Goal: Information Seeking & Learning: Learn about a topic

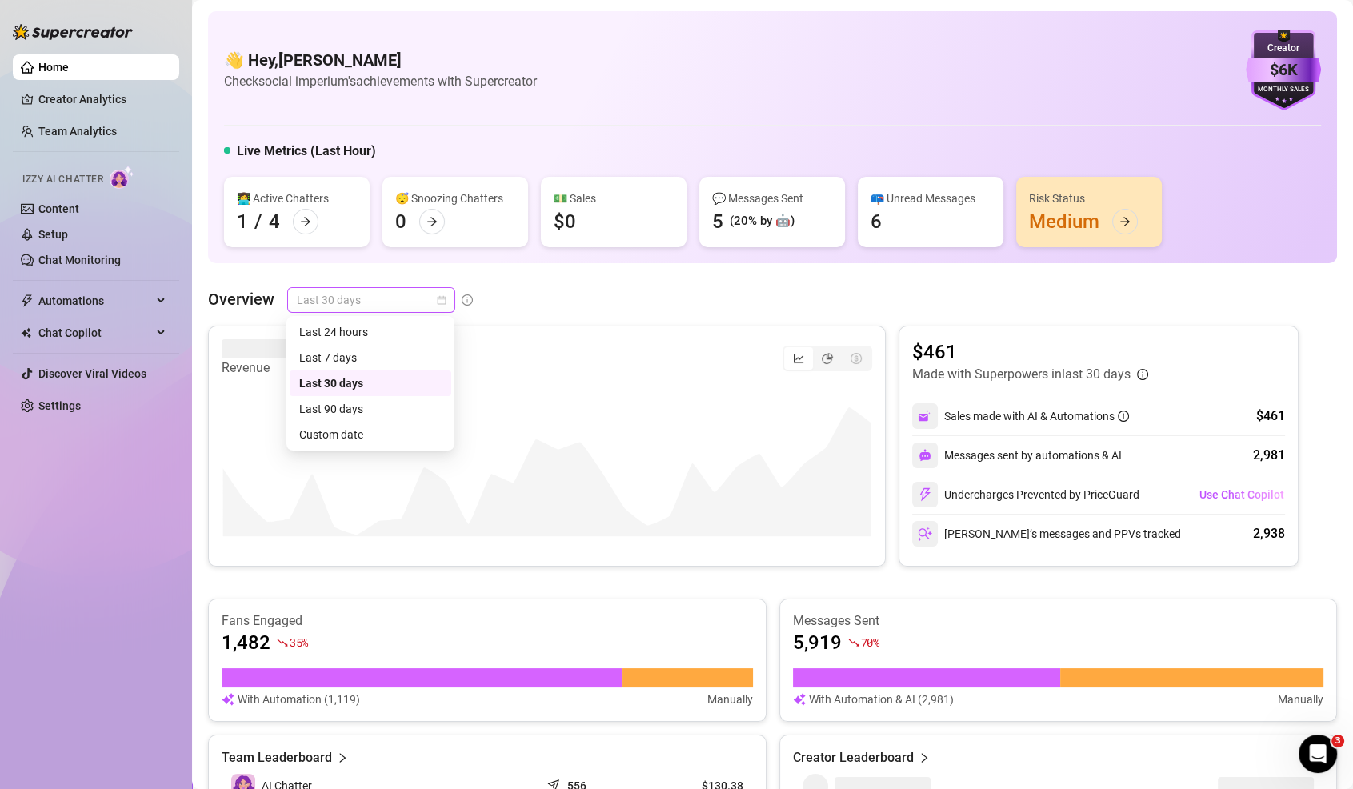
click at [305, 307] on span "Last 30 days" at bounding box center [371, 300] width 149 height 24
click at [325, 370] on div "Last 7 days" at bounding box center [371, 358] width 162 height 26
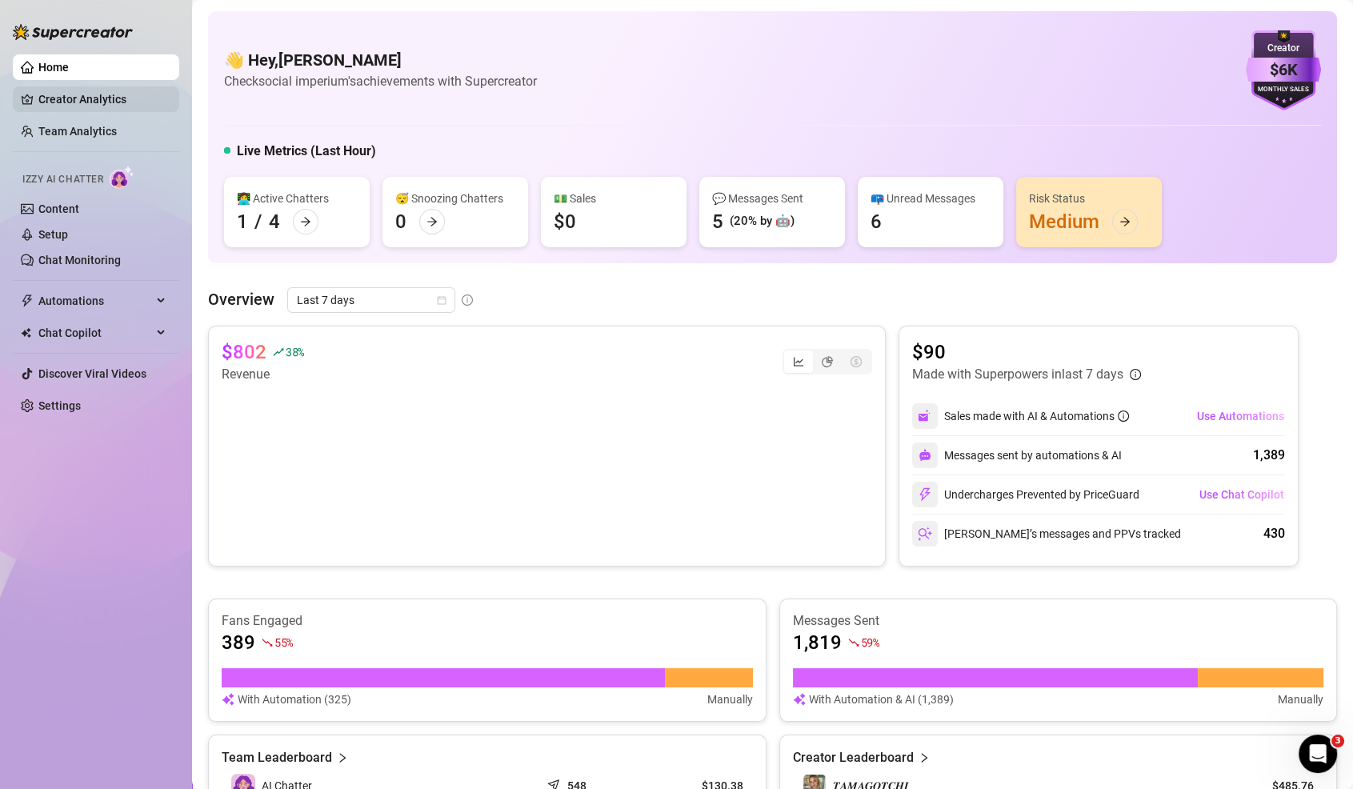
click at [78, 100] on link "Creator Analytics" at bounding box center [102, 99] width 128 height 26
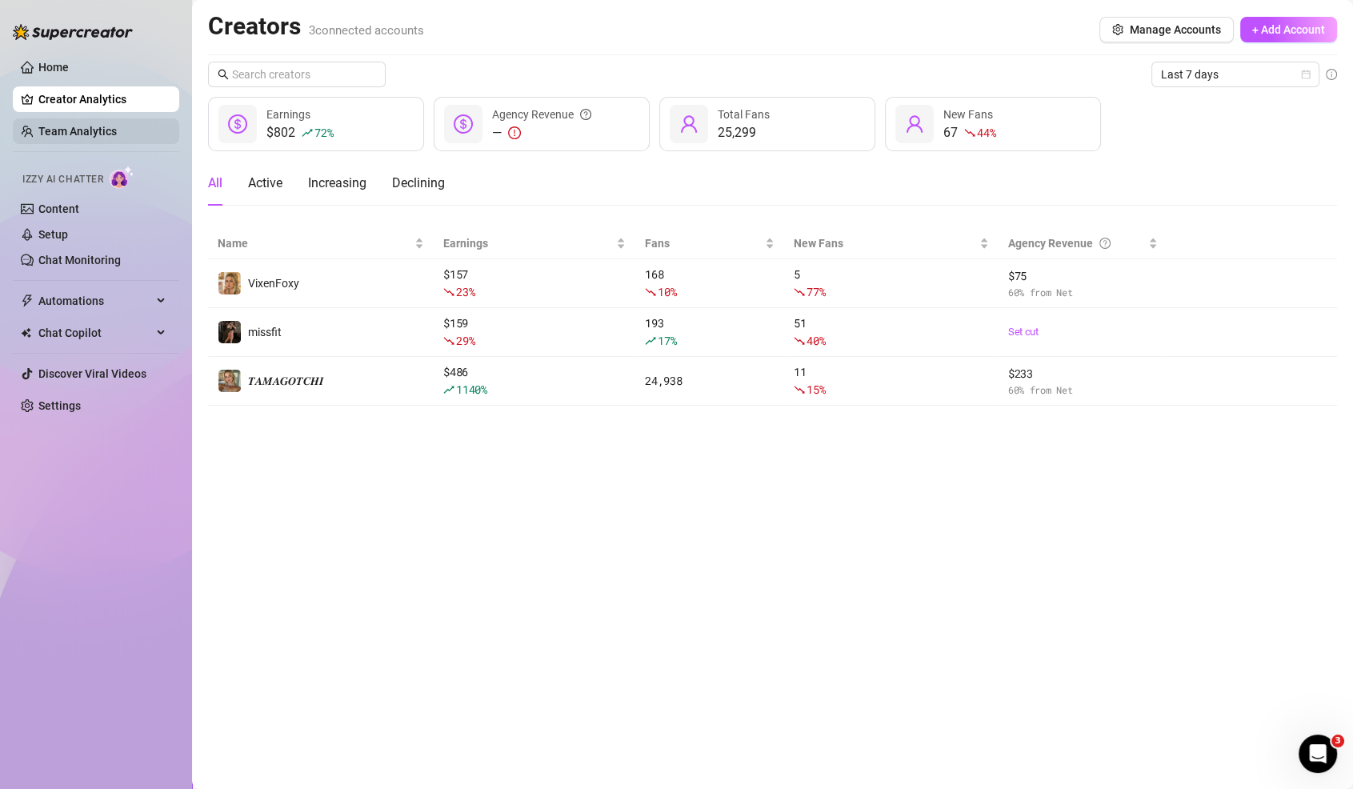
click at [67, 128] on link "Team Analytics" at bounding box center [77, 131] width 78 height 13
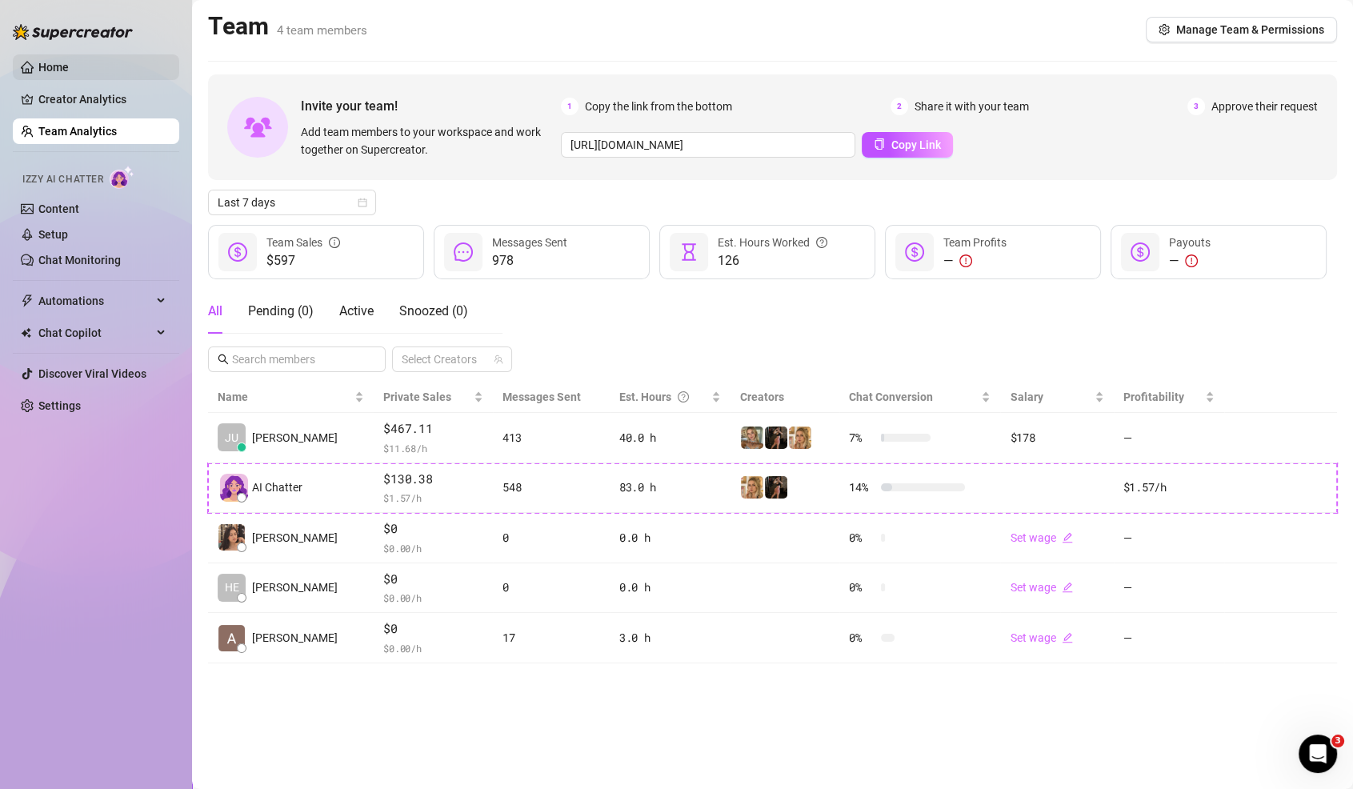
click at [66, 74] on link "Home" at bounding box center [53, 67] width 30 height 13
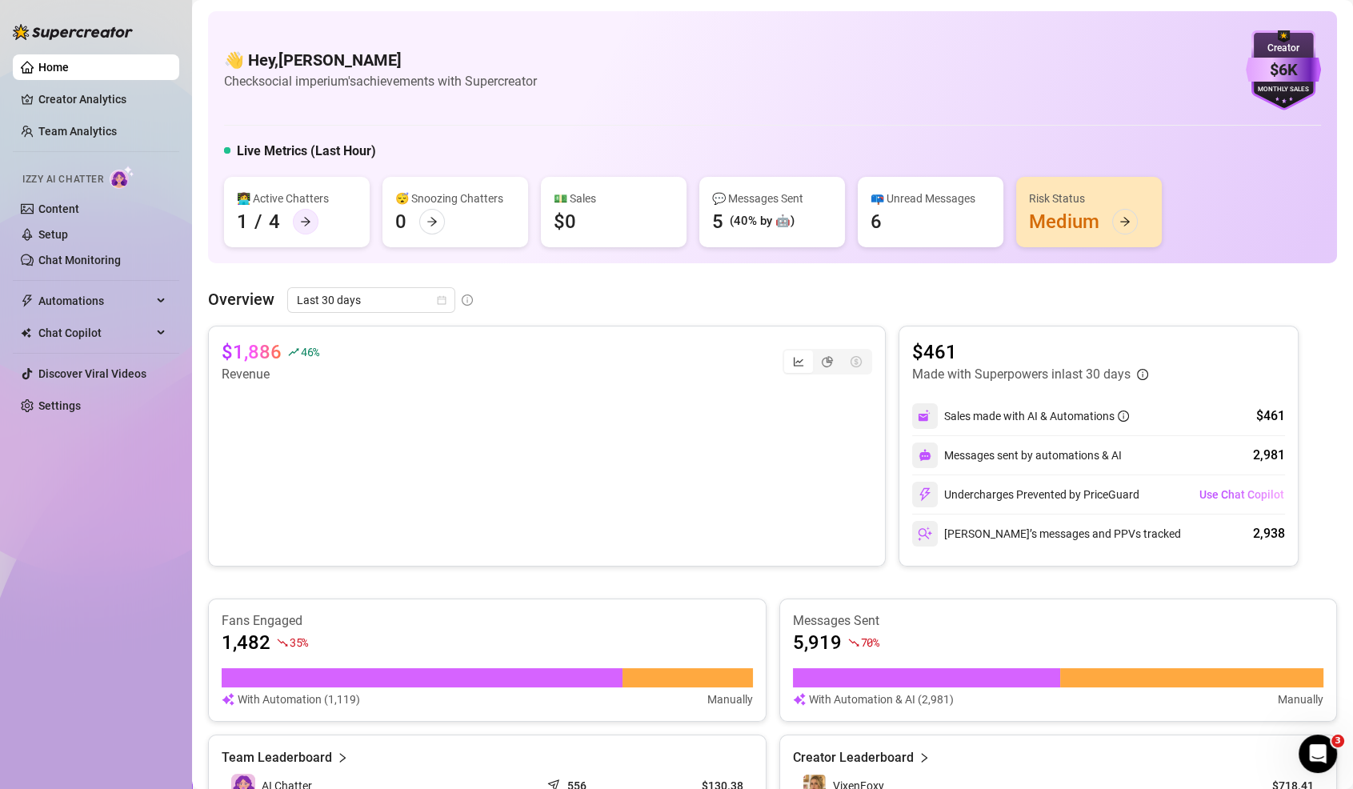
click at [312, 220] on div at bounding box center [306, 222] width 26 height 26
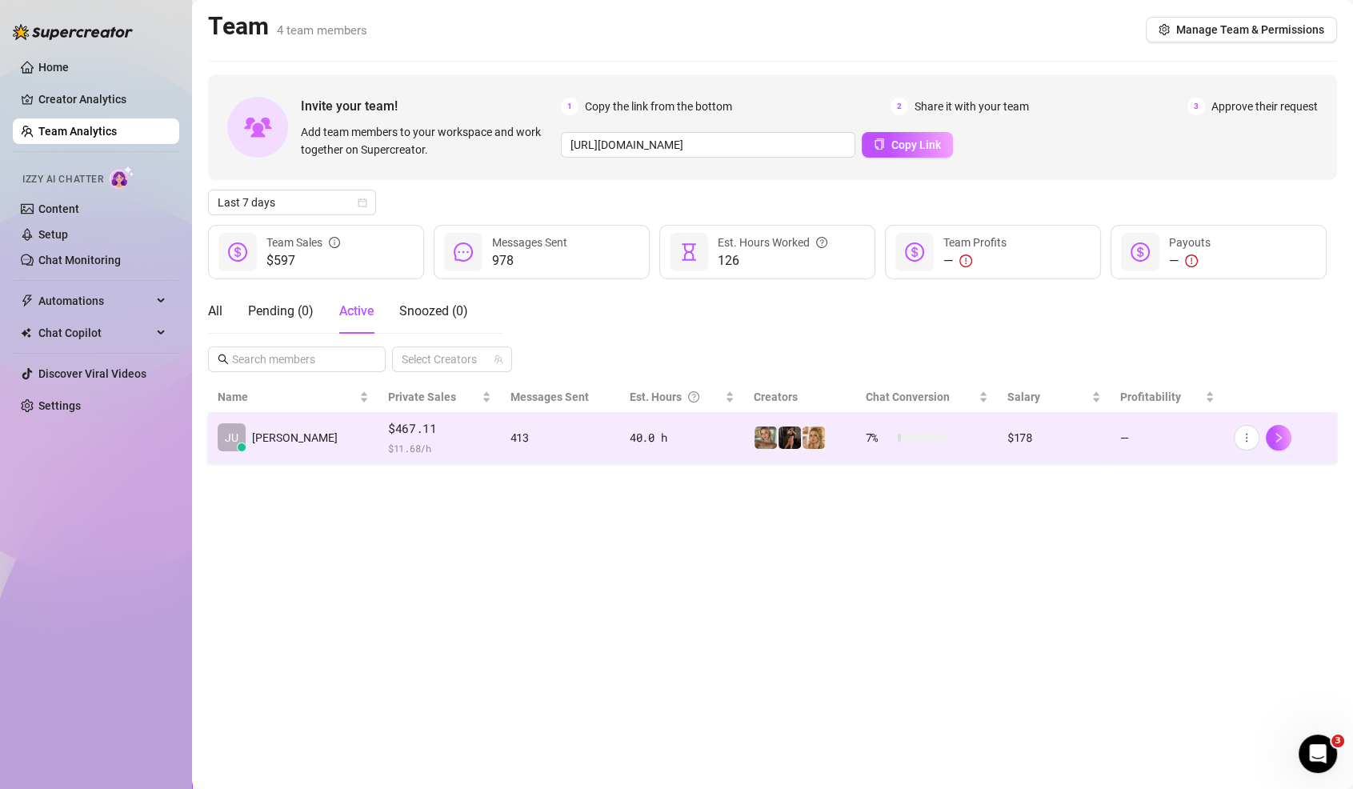
click at [501, 420] on td "413" at bounding box center [560, 438] width 119 height 50
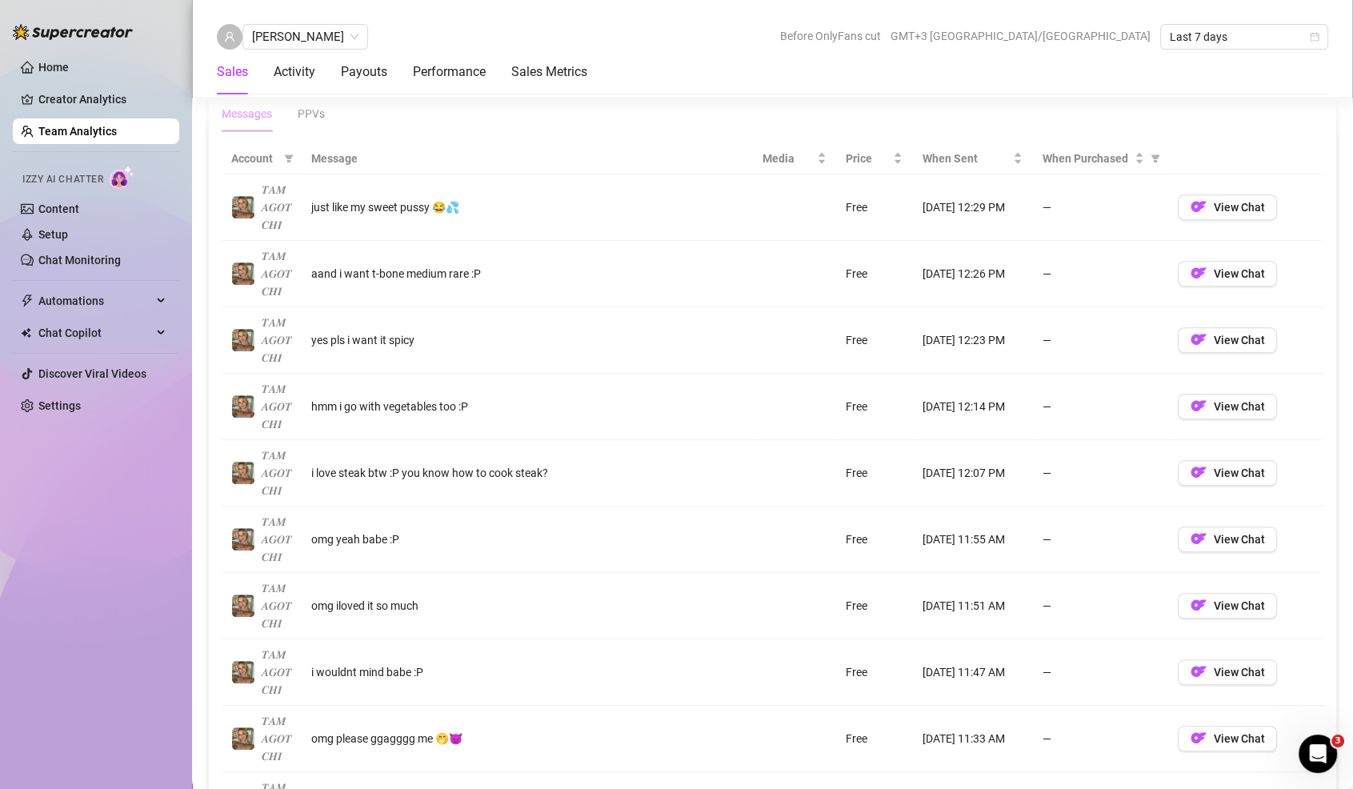
scroll to position [1131, 0]
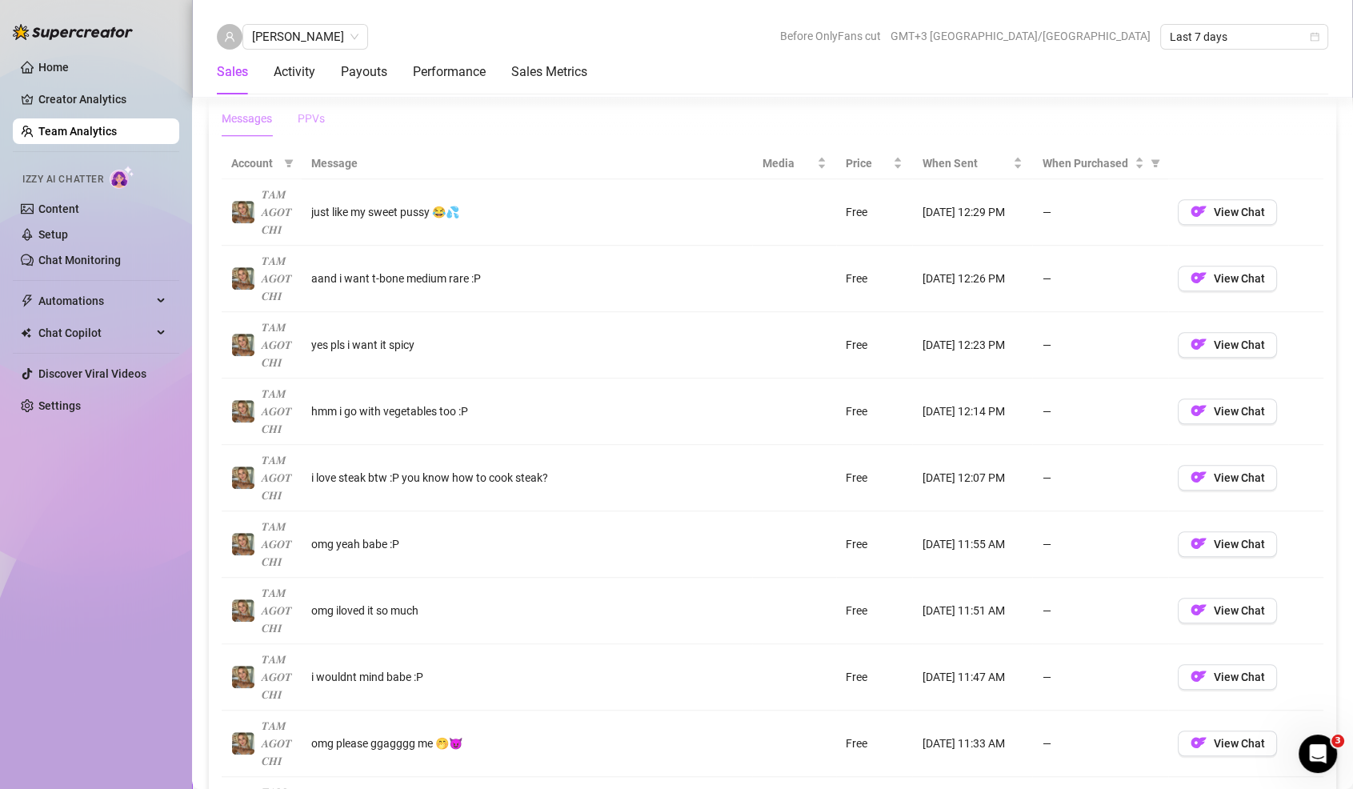
click at [312, 110] on div "PPVs" at bounding box center [311, 119] width 27 height 18
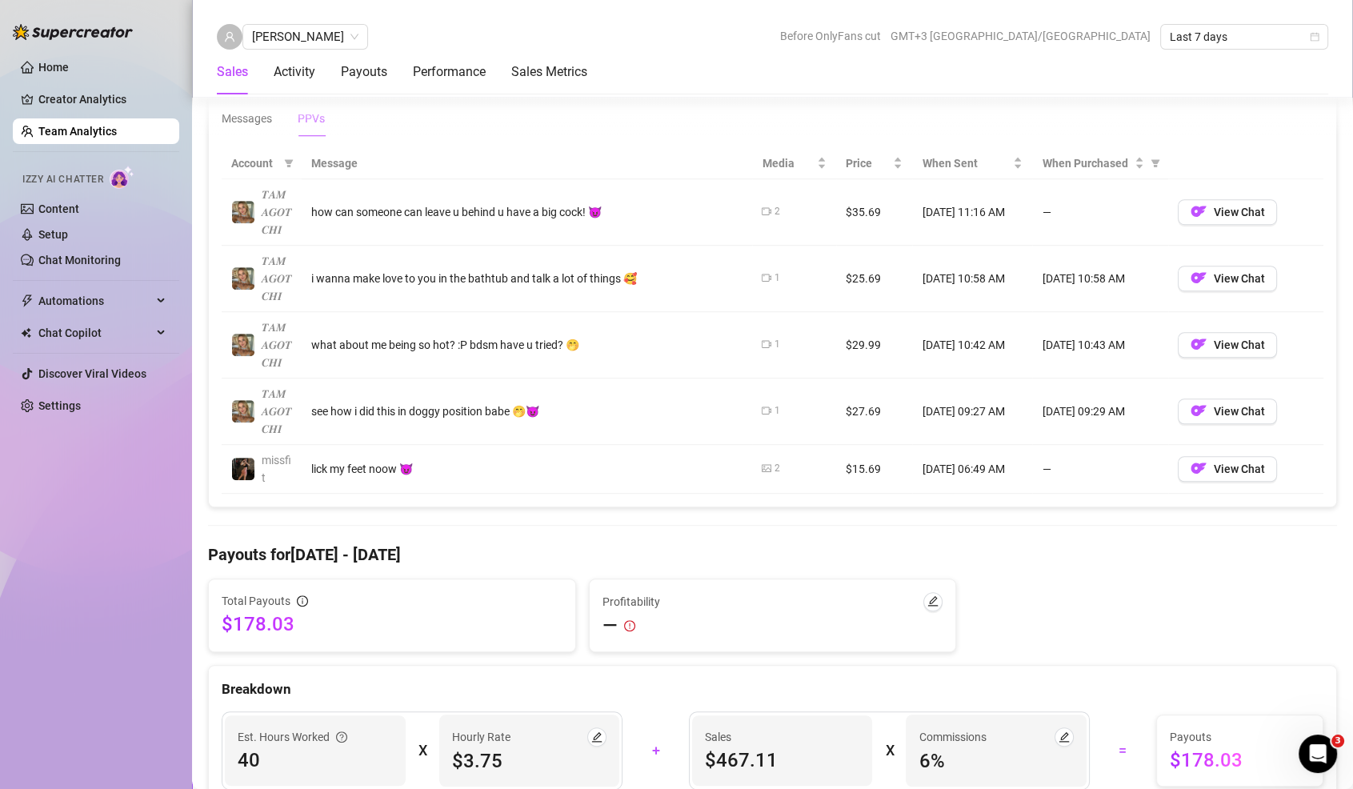
scroll to position [1115, 0]
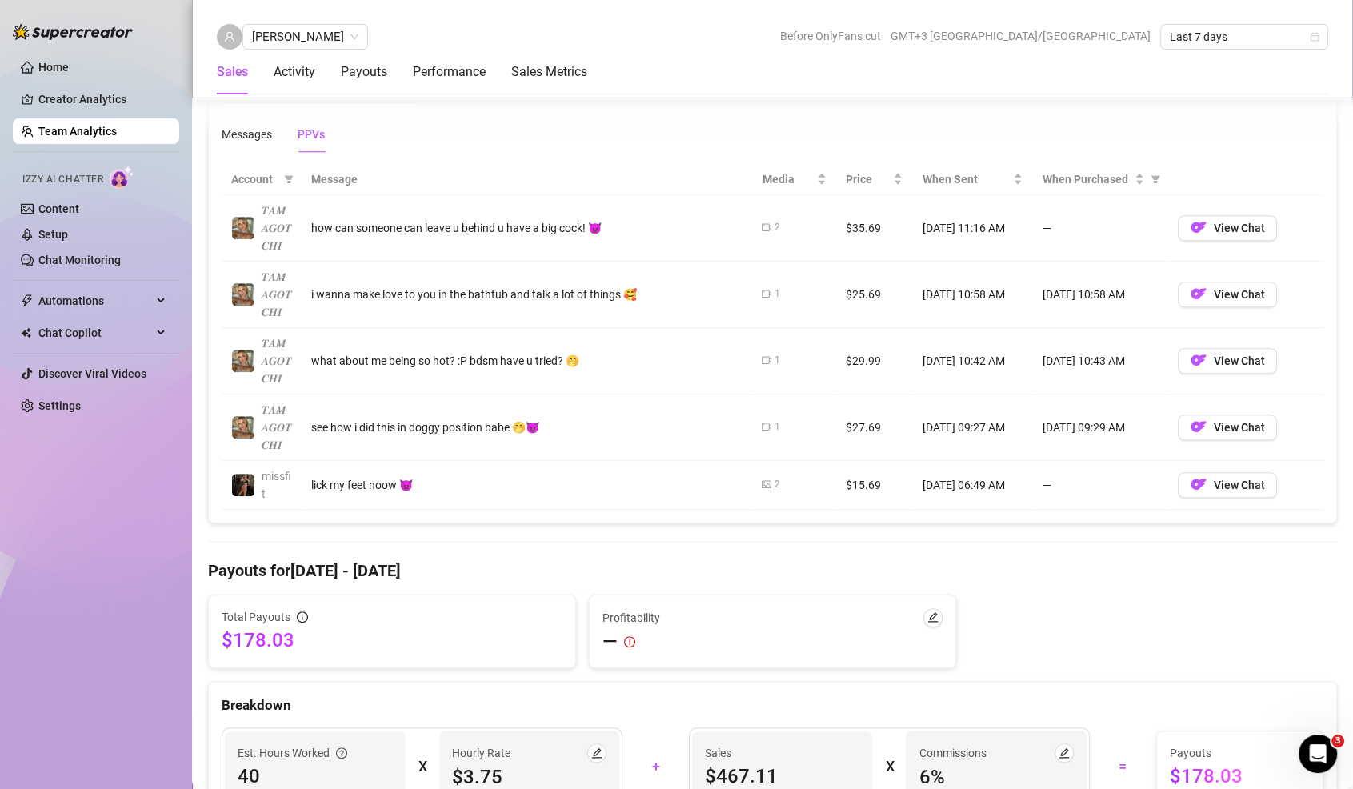
click at [769, 480] on icon "picture" at bounding box center [767, 483] width 10 height 7
click at [776, 477] on div "2" at bounding box center [777, 484] width 6 height 15
click at [771, 480] on icon "picture" at bounding box center [767, 483] width 10 height 7
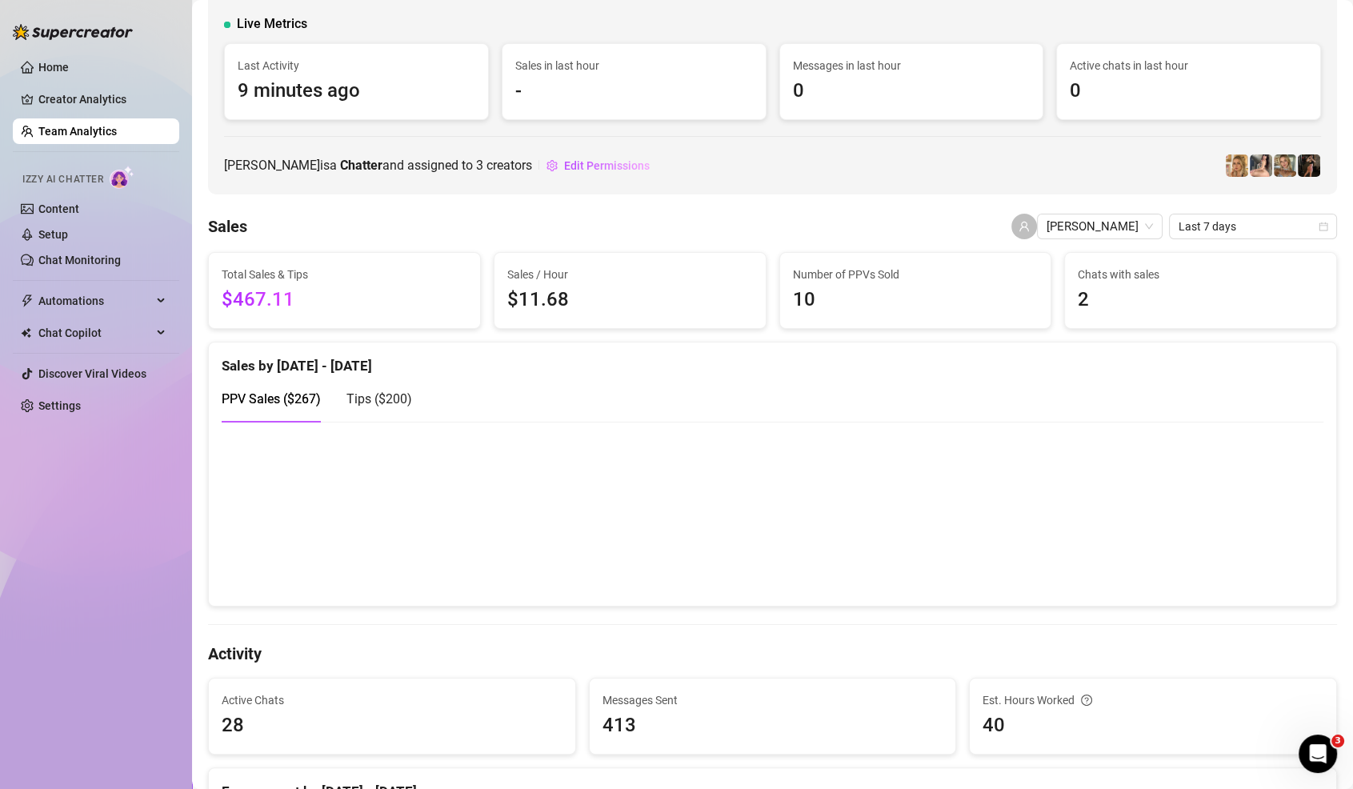
scroll to position [0, 0]
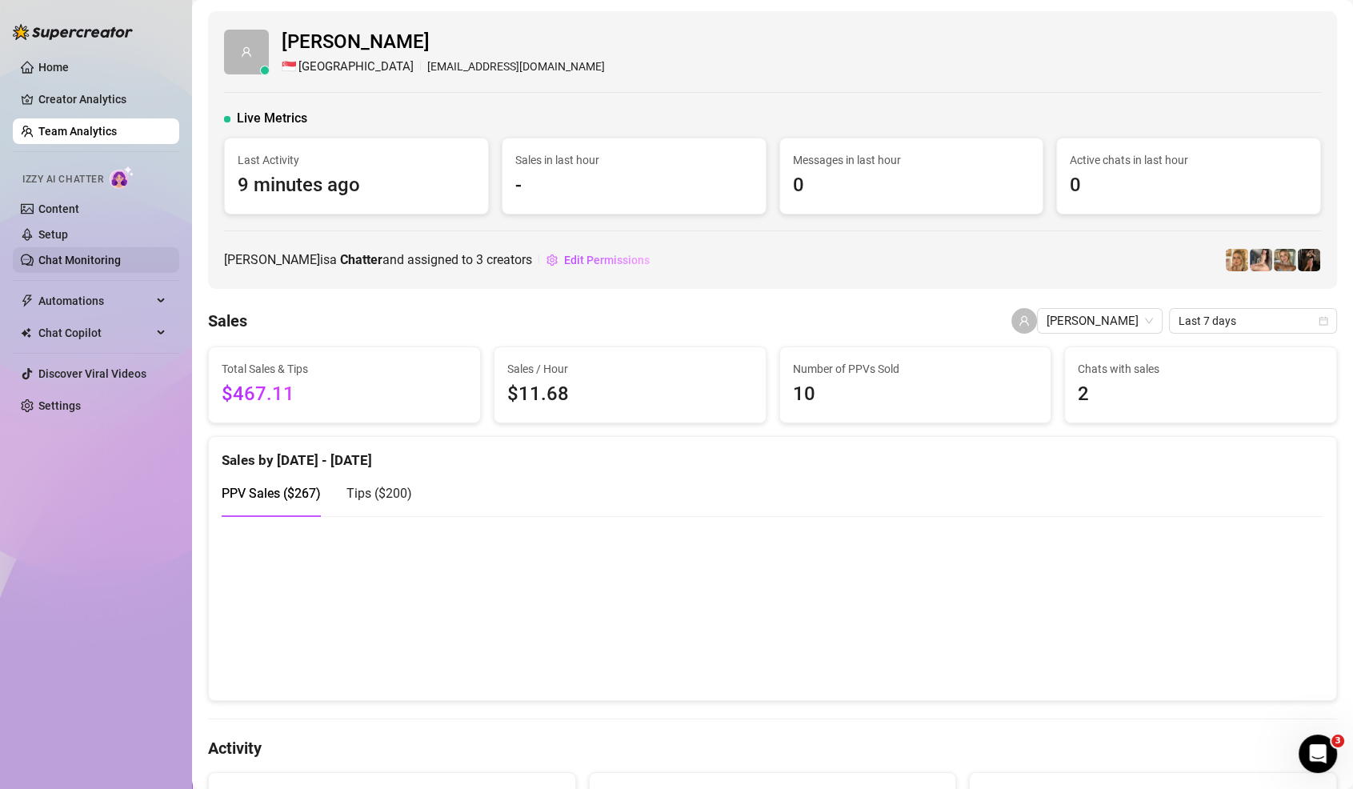
click at [114, 254] on link "Chat Monitoring" at bounding box center [79, 260] width 82 height 13
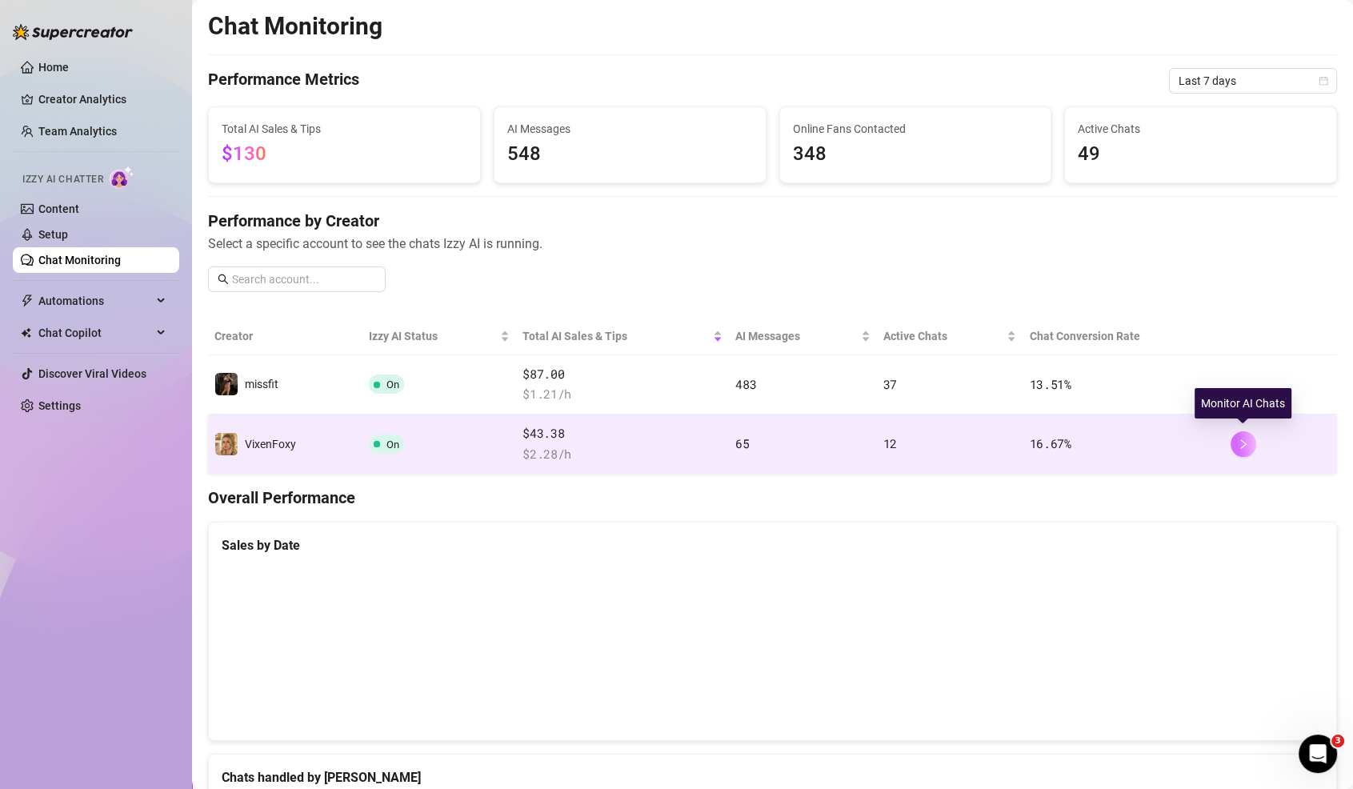
click at [1240, 451] on button "button" at bounding box center [1244, 444] width 26 height 26
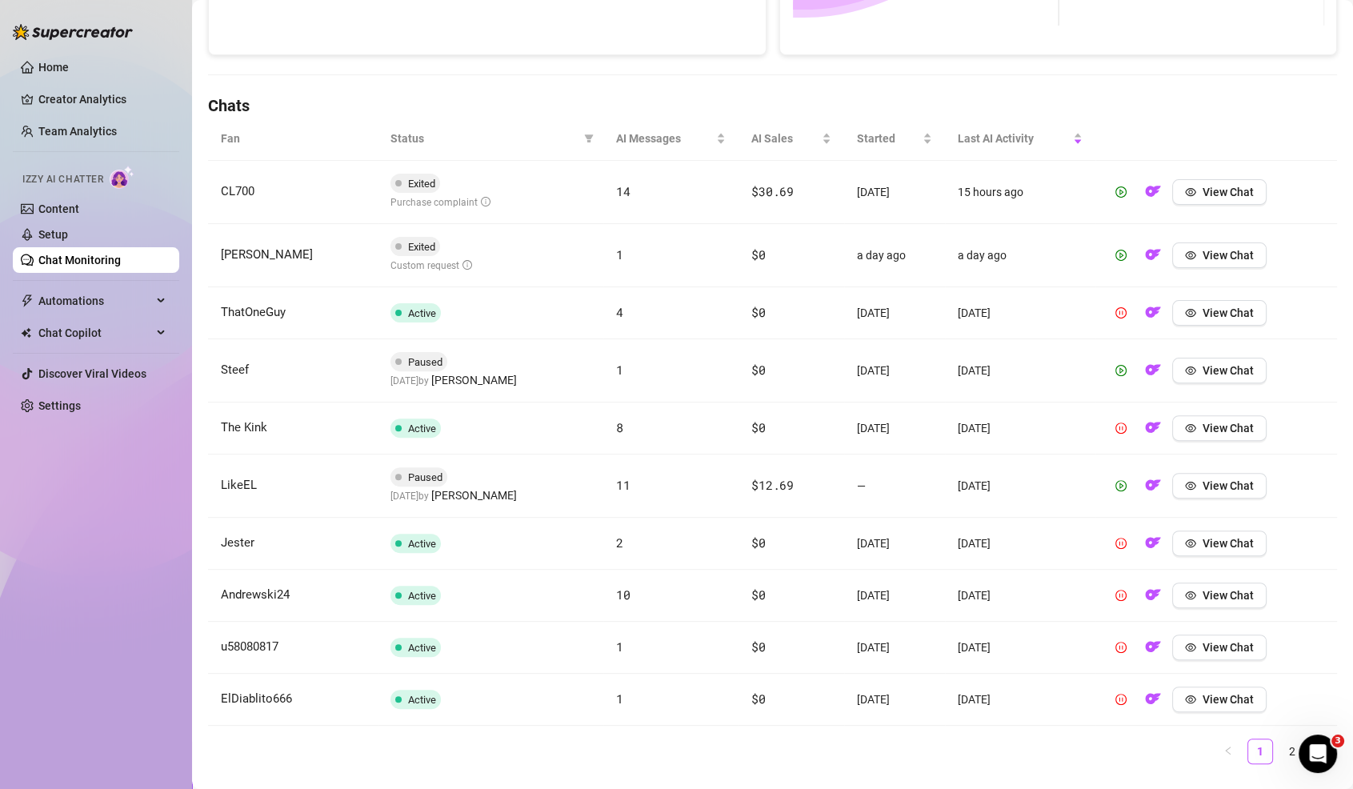
scroll to position [508, 0]
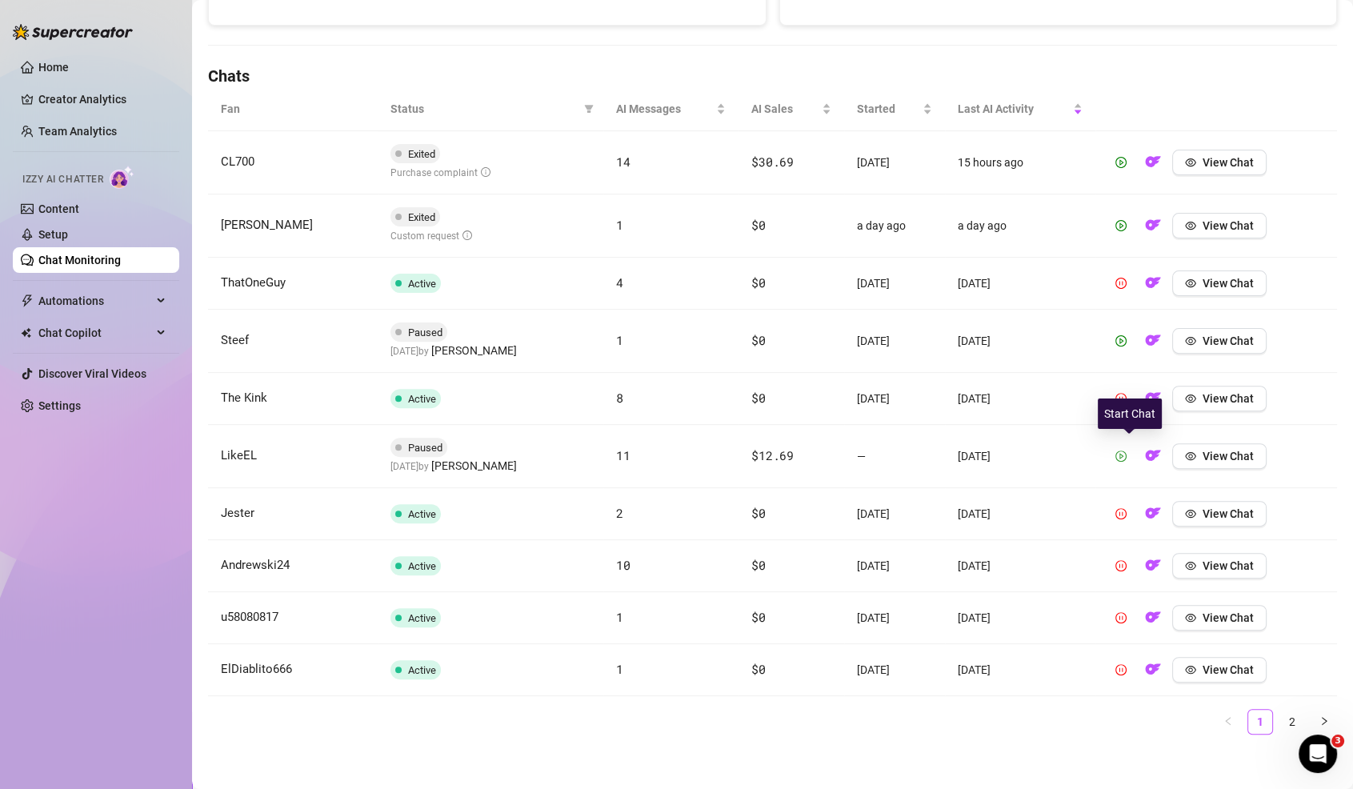
click at [1134, 453] on button "button" at bounding box center [1121, 456] width 26 height 26
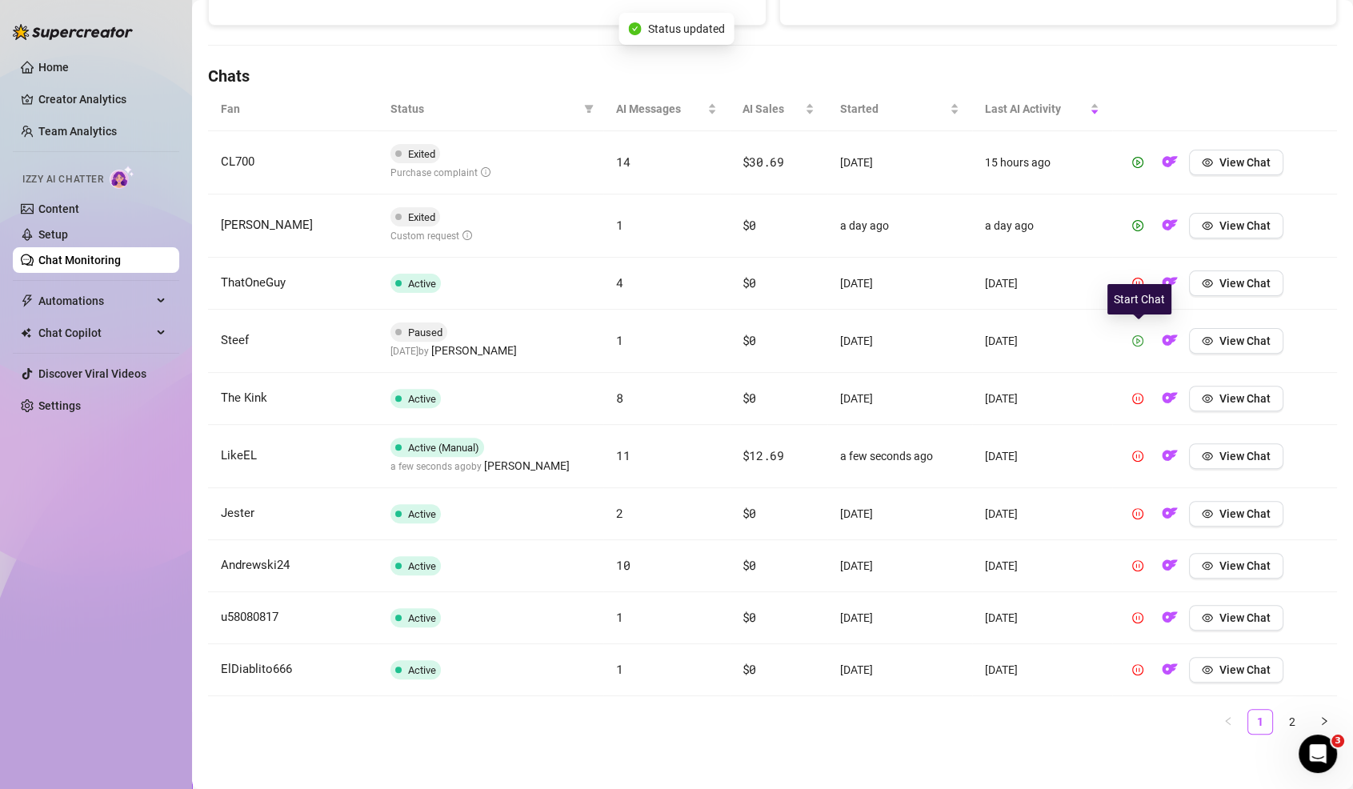
click at [1128, 334] on button "button" at bounding box center [1138, 341] width 26 height 26
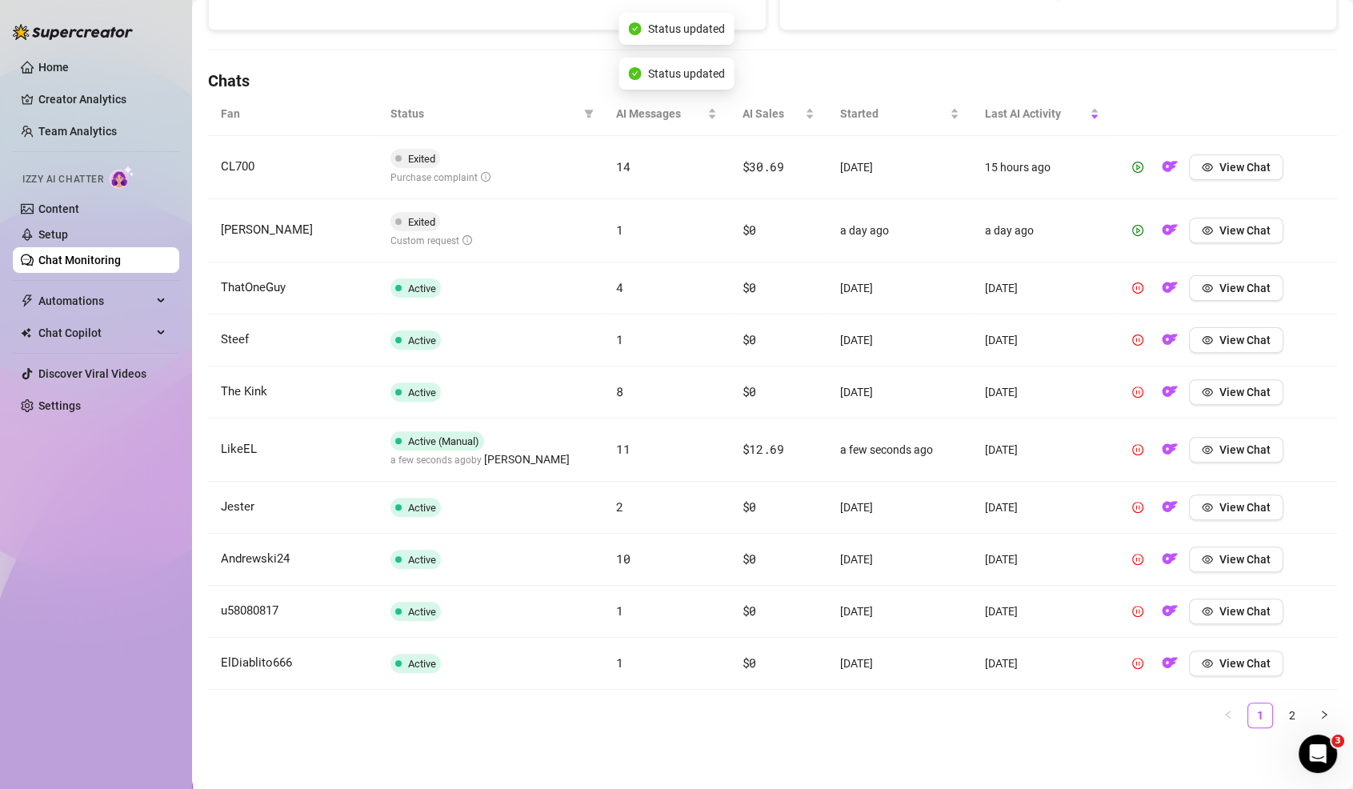
scroll to position [497, 0]
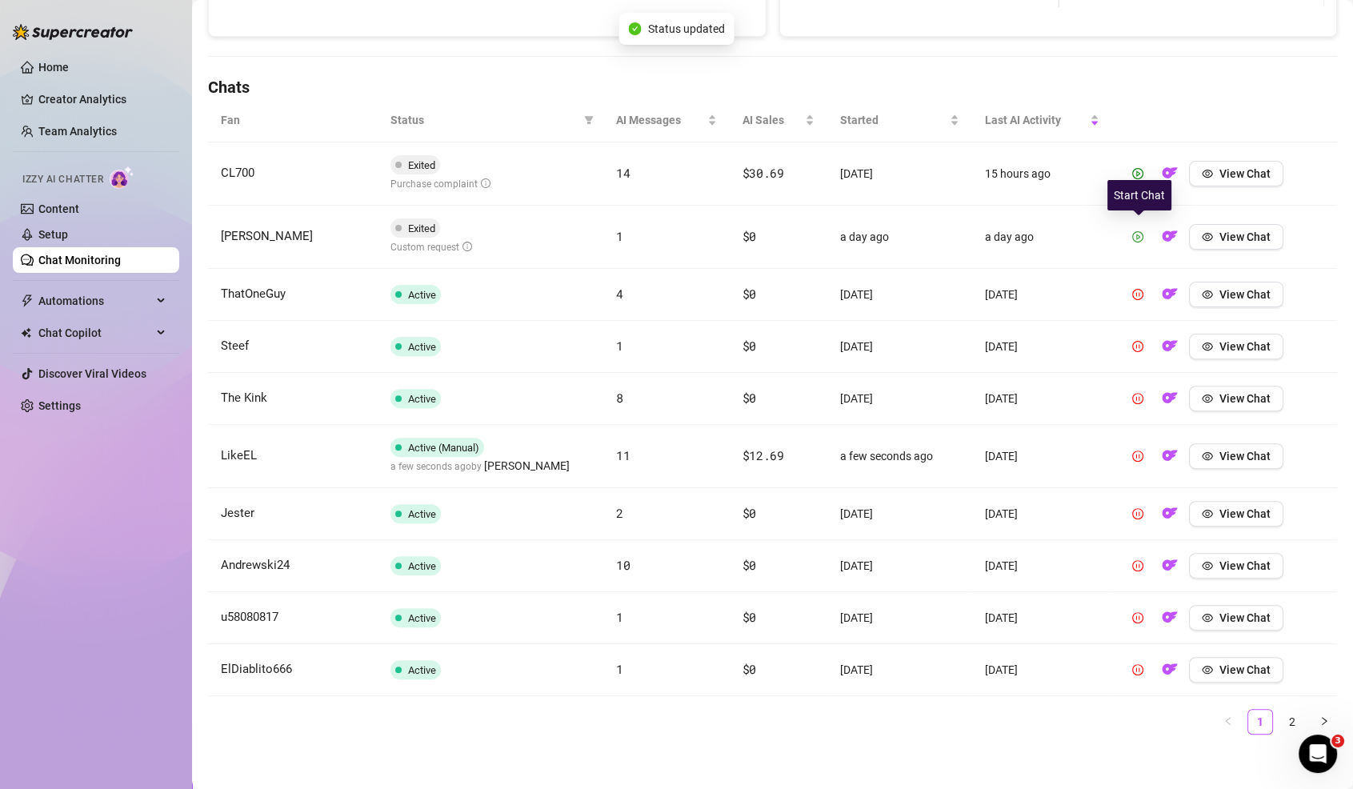
click at [1140, 231] on icon "play-circle" at bounding box center [1137, 236] width 11 height 11
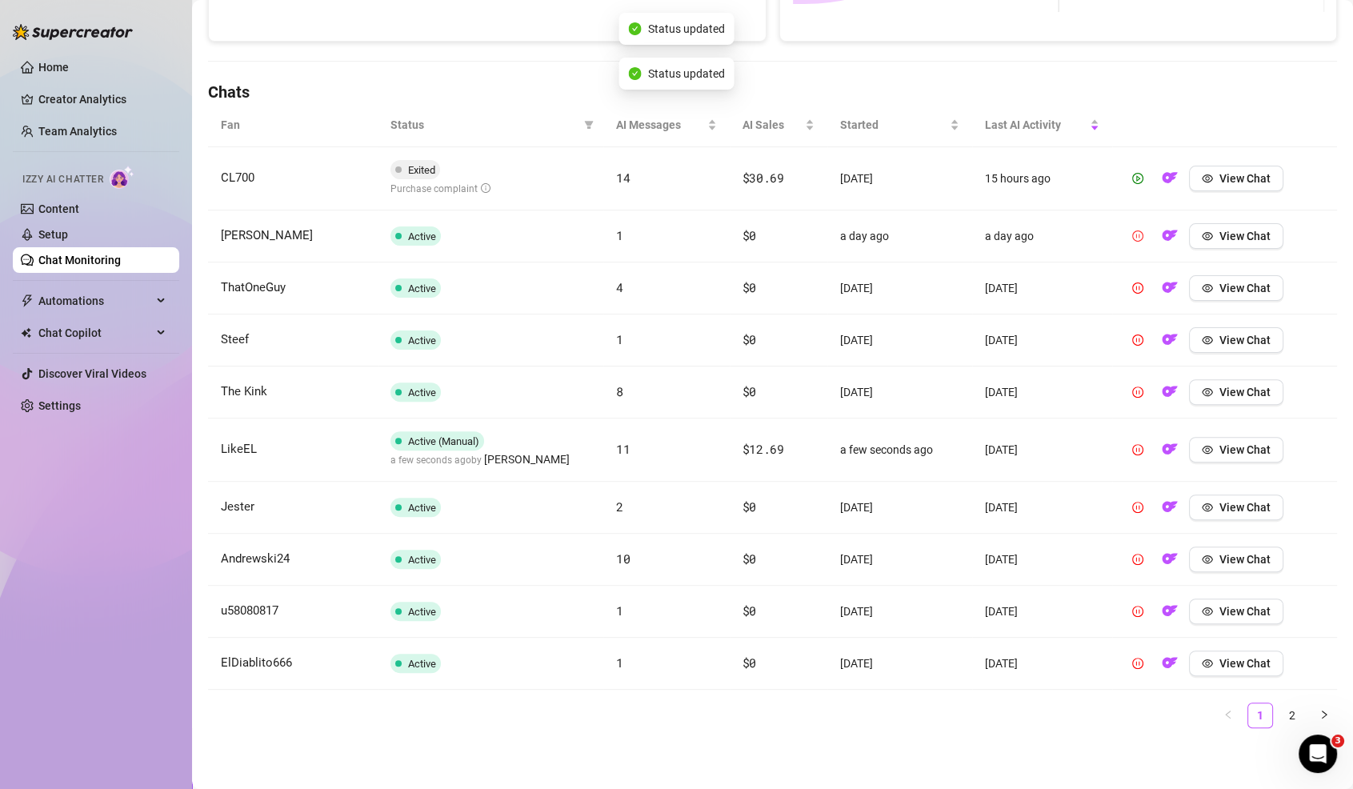
scroll to position [486, 0]
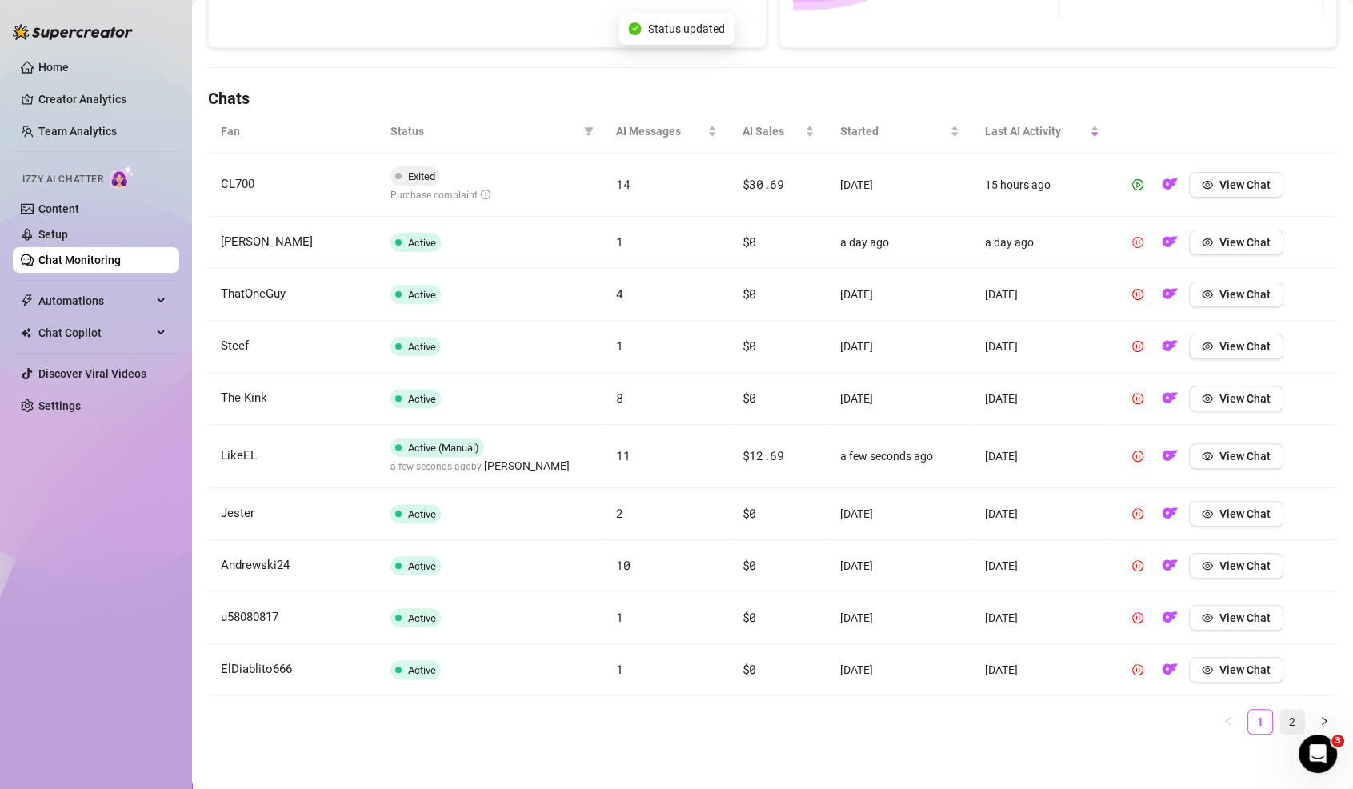
click at [1301, 718] on link "2" at bounding box center [1292, 722] width 24 height 24
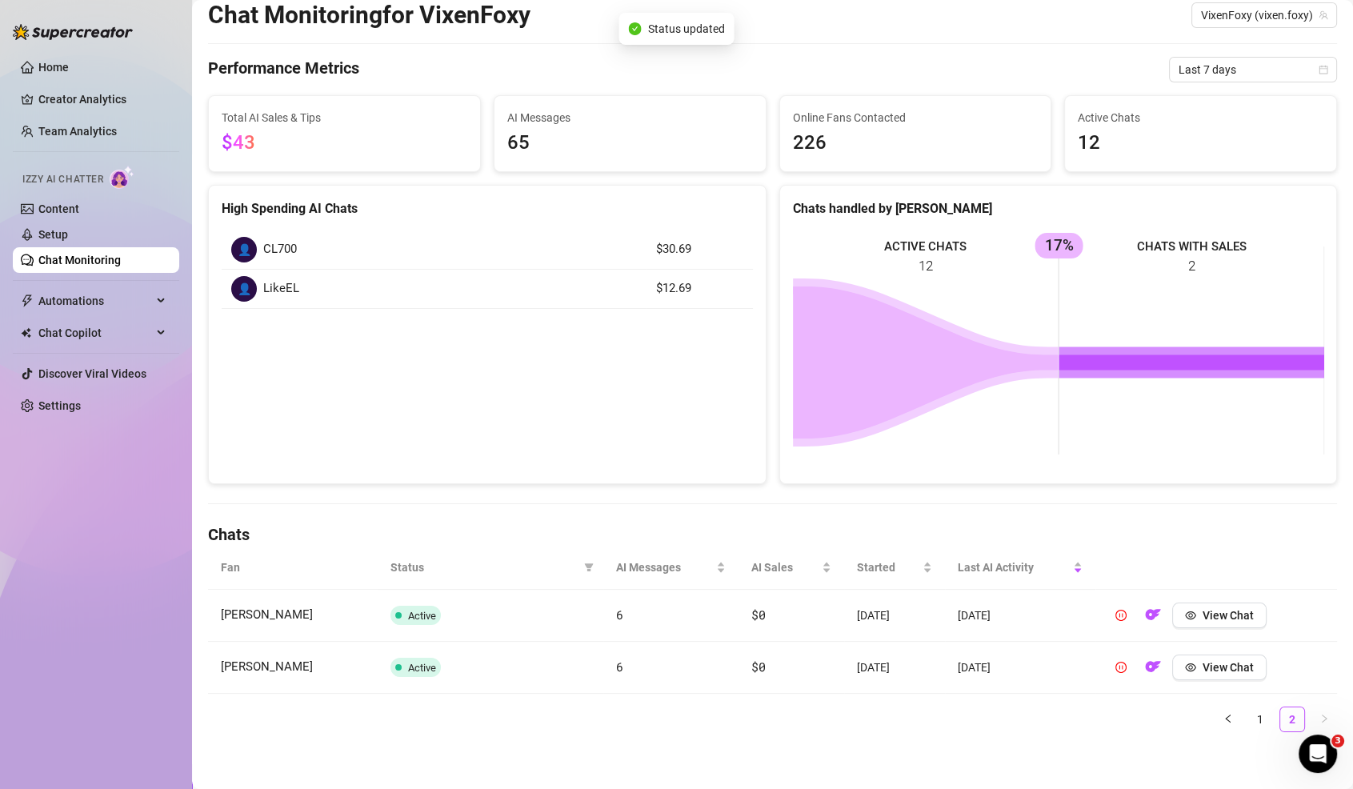
scroll to position [0, 0]
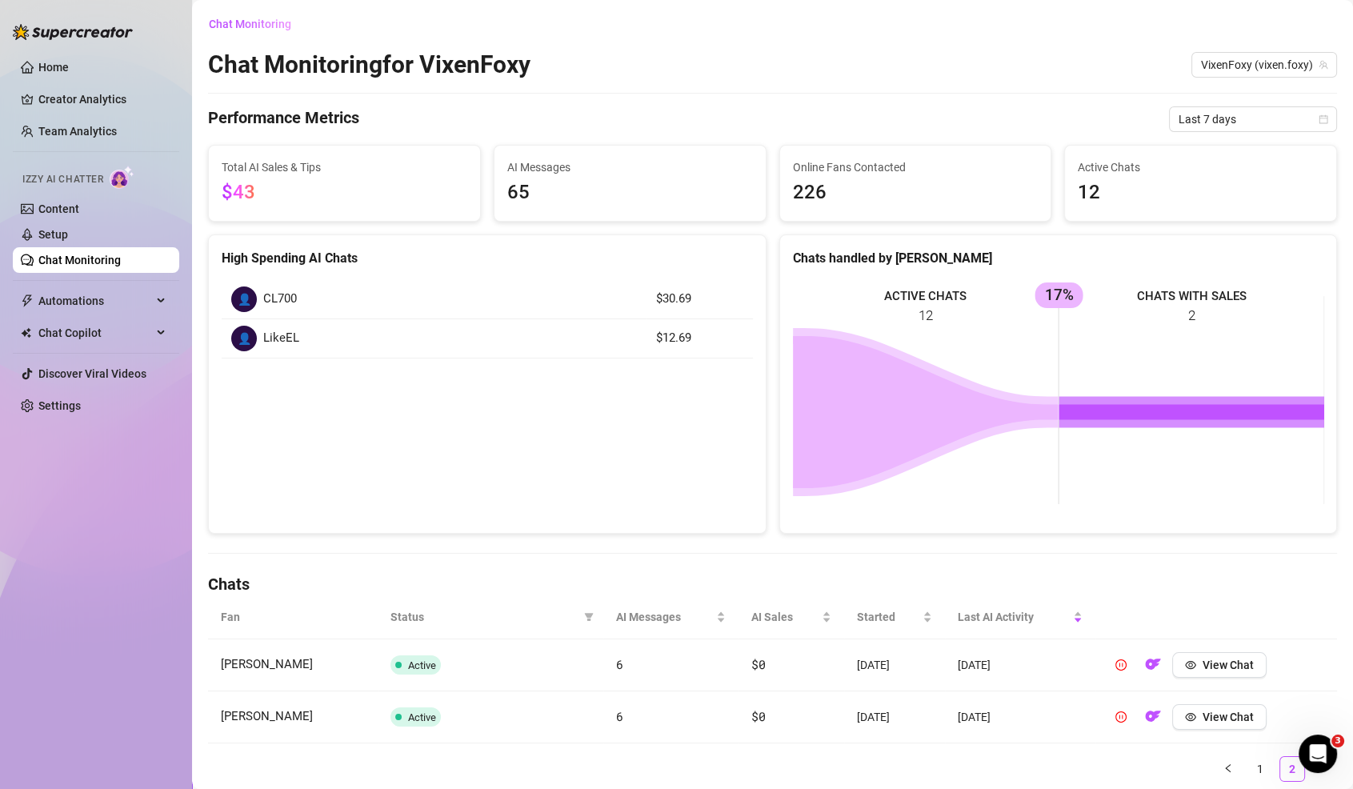
click at [76, 266] on link "Chat Monitoring" at bounding box center [79, 260] width 82 height 13
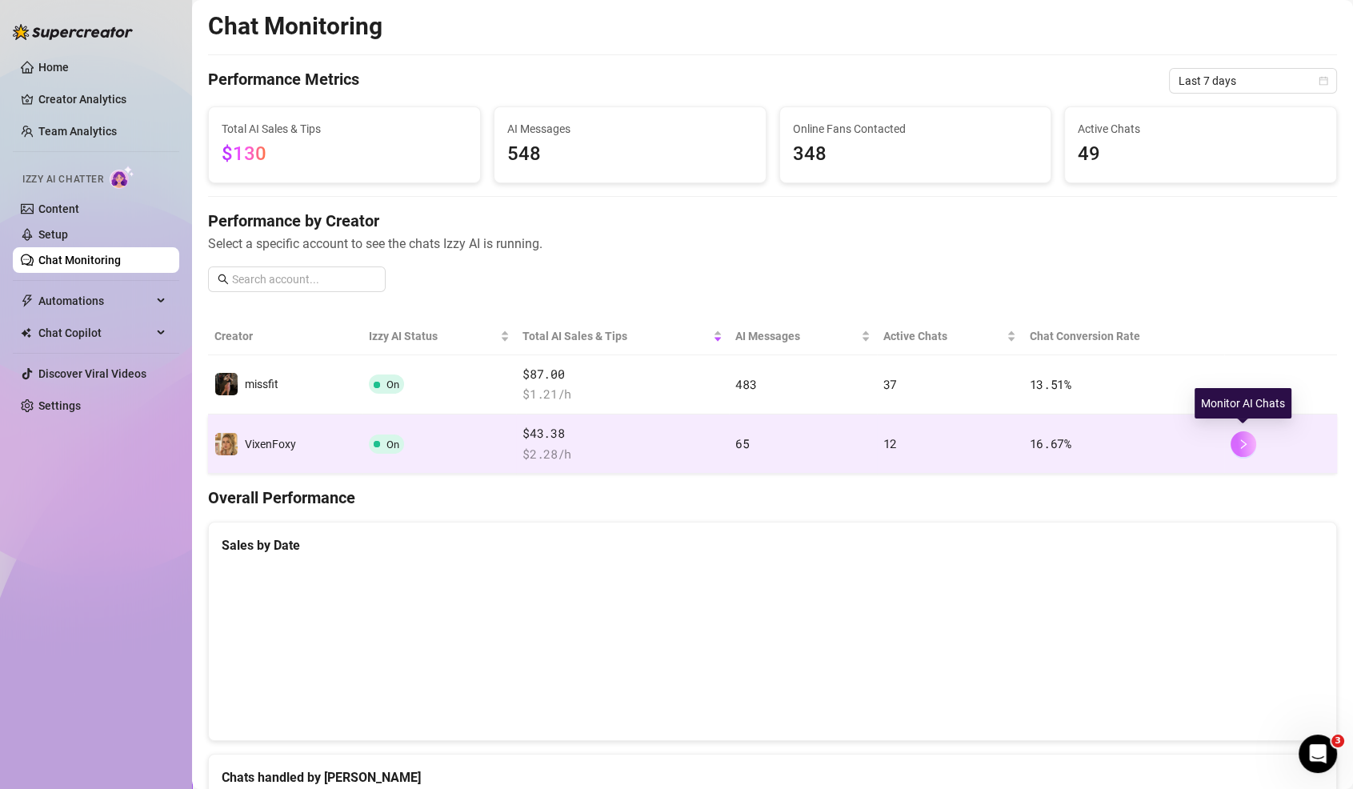
click at [1248, 431] on button "button" at bounding box center [1244, 444] width 26 height 26
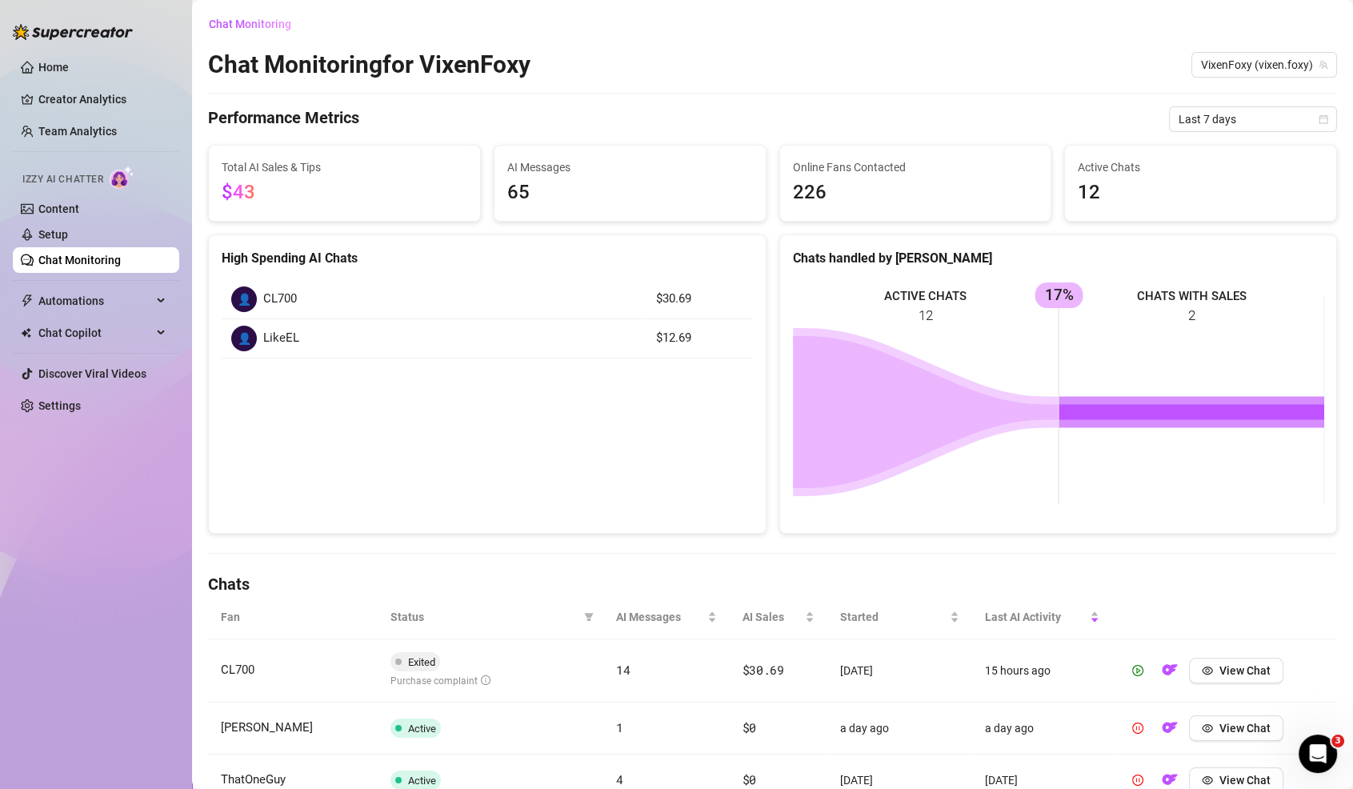
click at [121, 264] on link "Chat Monitoring" at bounding box center [79, 260] width 82 height 13
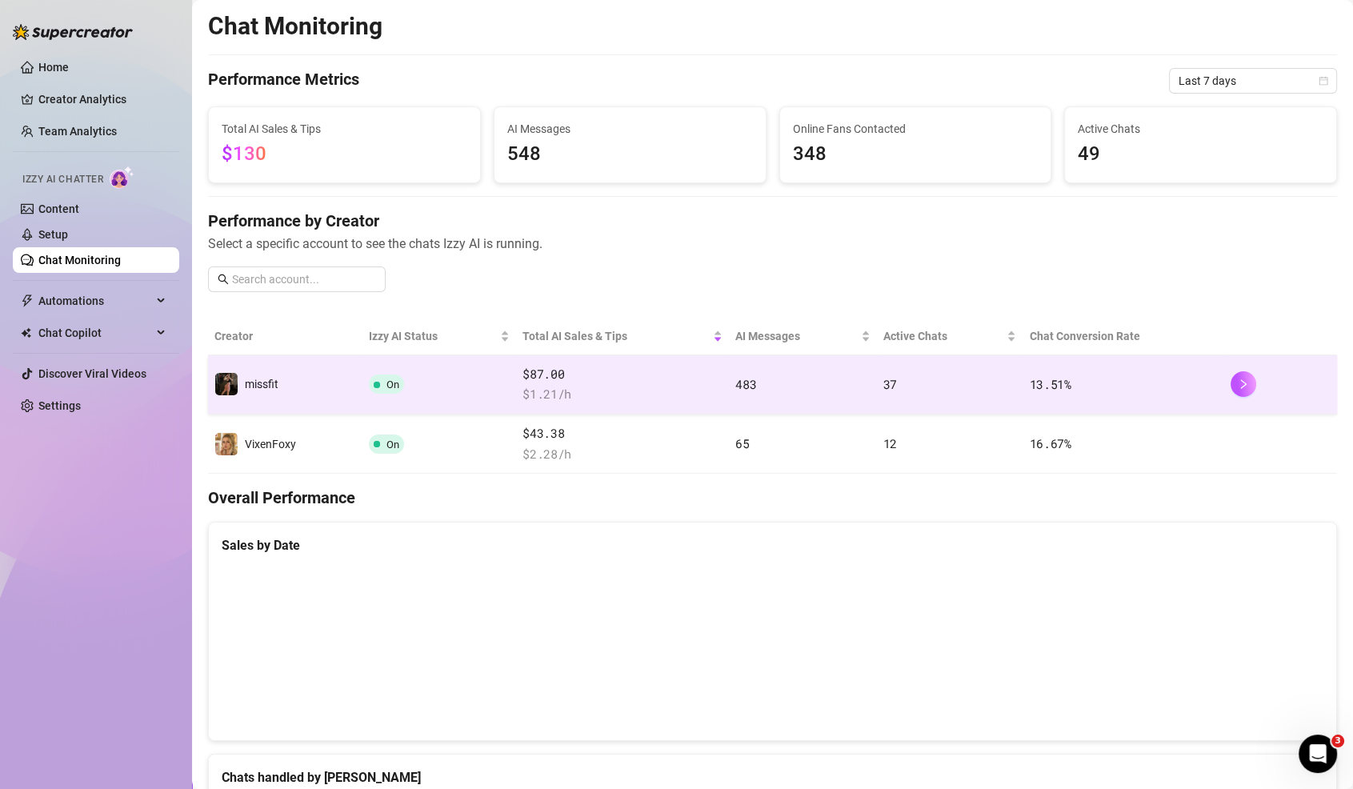
click at [1160, 410] on td "13.51 %" at bounding box center [1123, 384] width 201 height 59
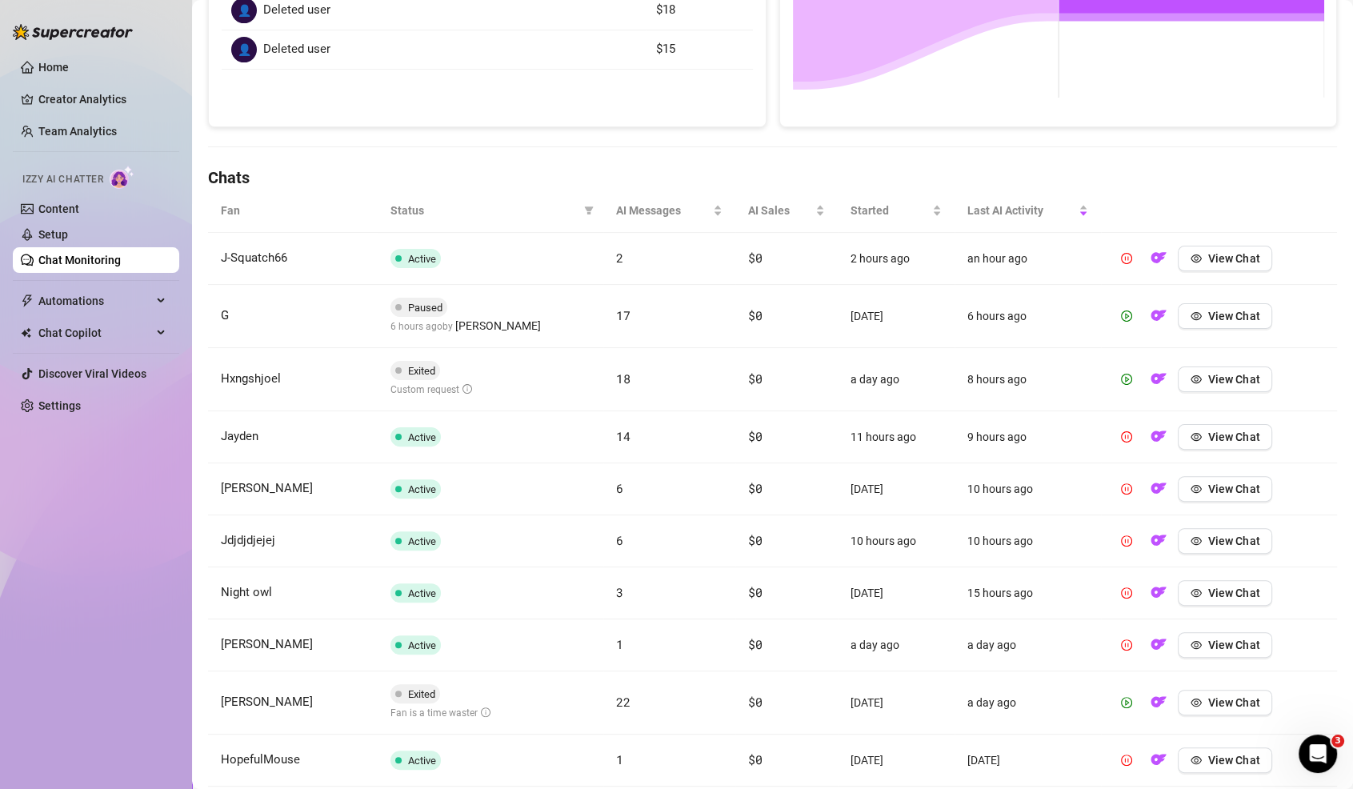
scroll to position [445, 0]
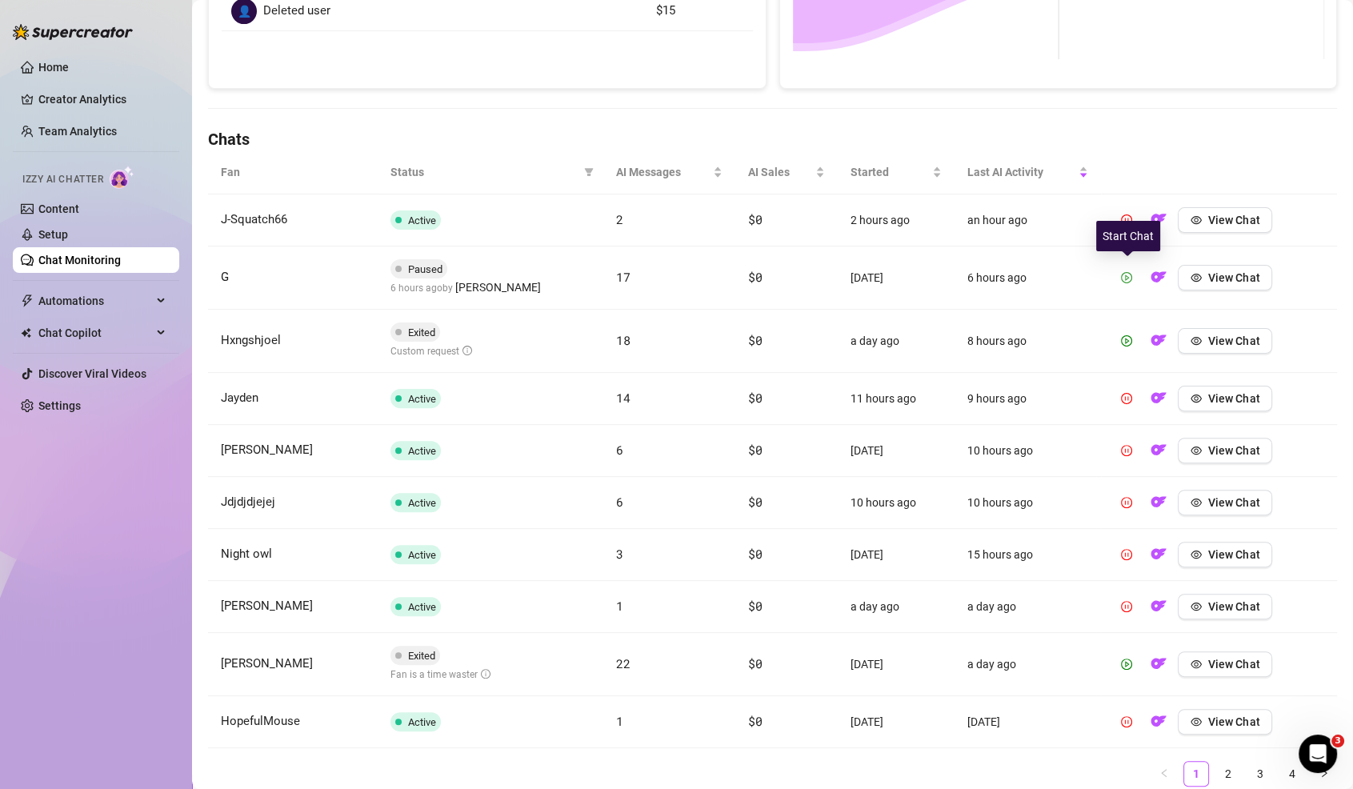
click at [1134, 267] on button "button" at bounding box center [1127, 278] width 26 height 26
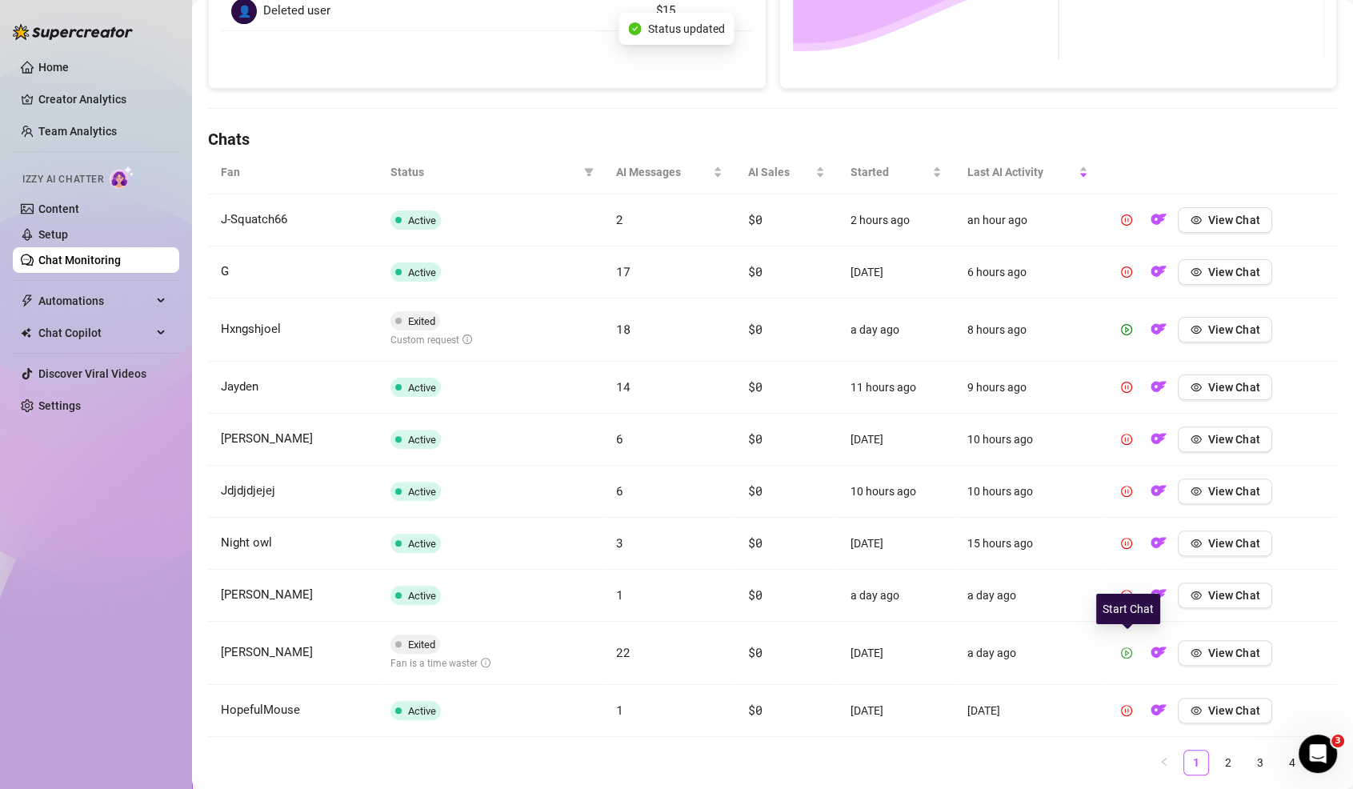
click at [1139, 650] on button "button" at bounding box center [1127, 653] width 26 height 26
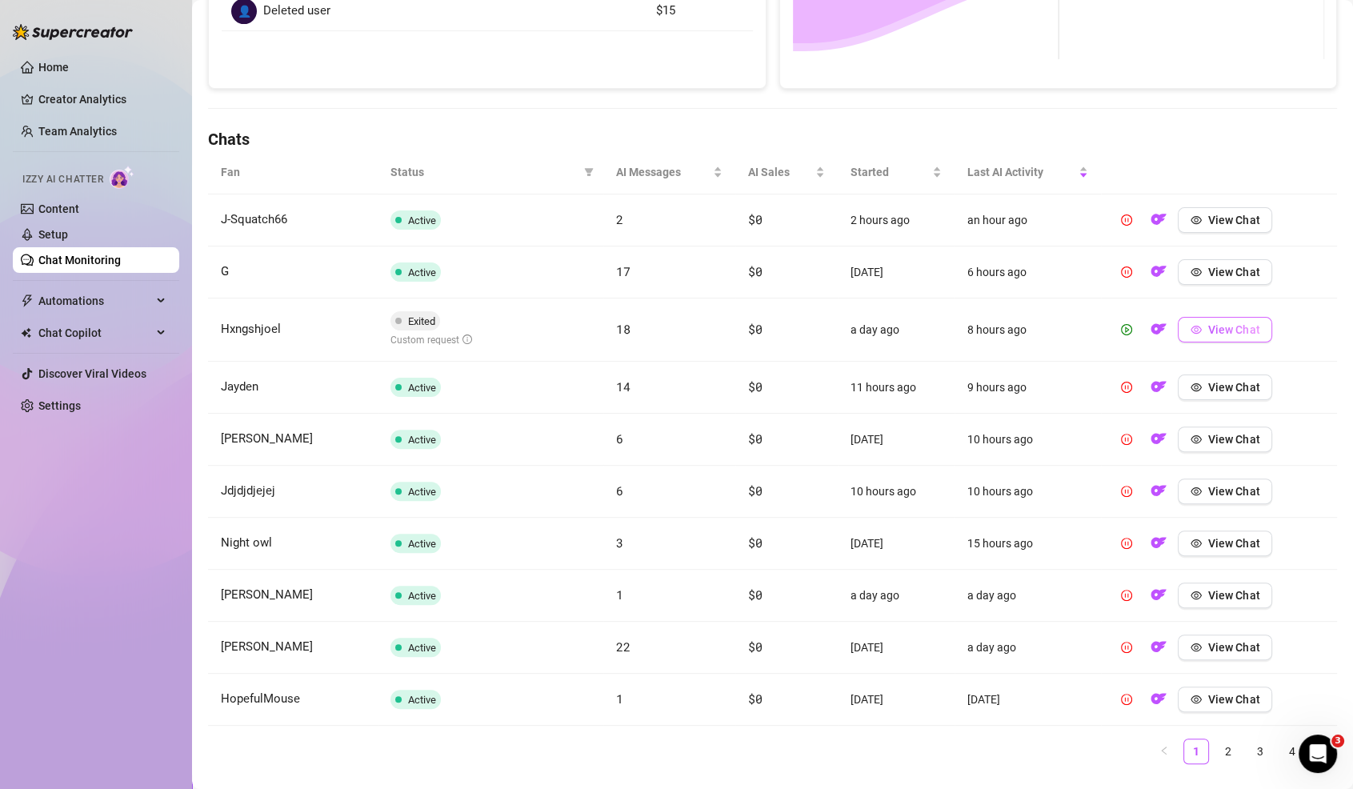
click at [1235, 330] on span "View Chat" at bounding box center [1233, 329] width 51 height 13
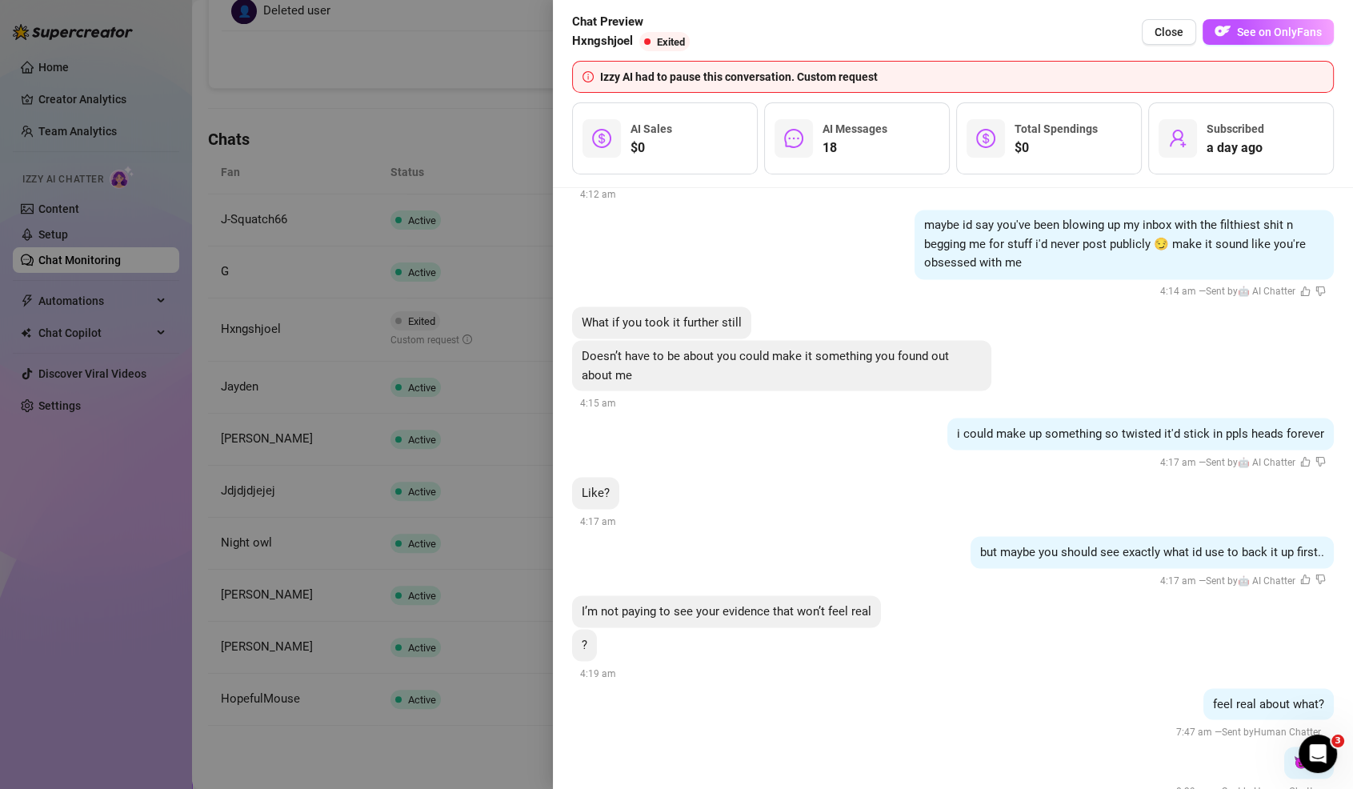
scroll to position [3292, 0]
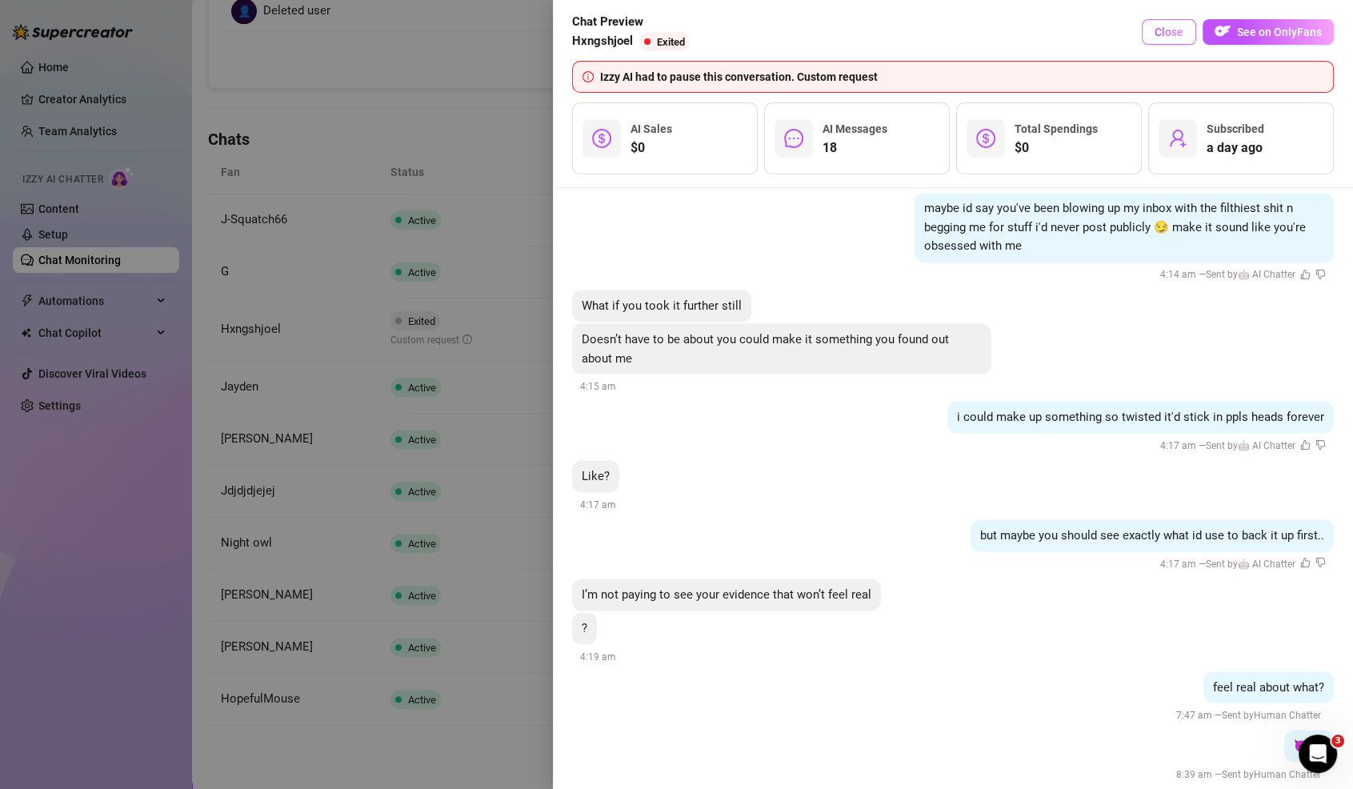
click at [1160, 34] on span "Close" at bounding box center [1169, 32] width 29 height 13
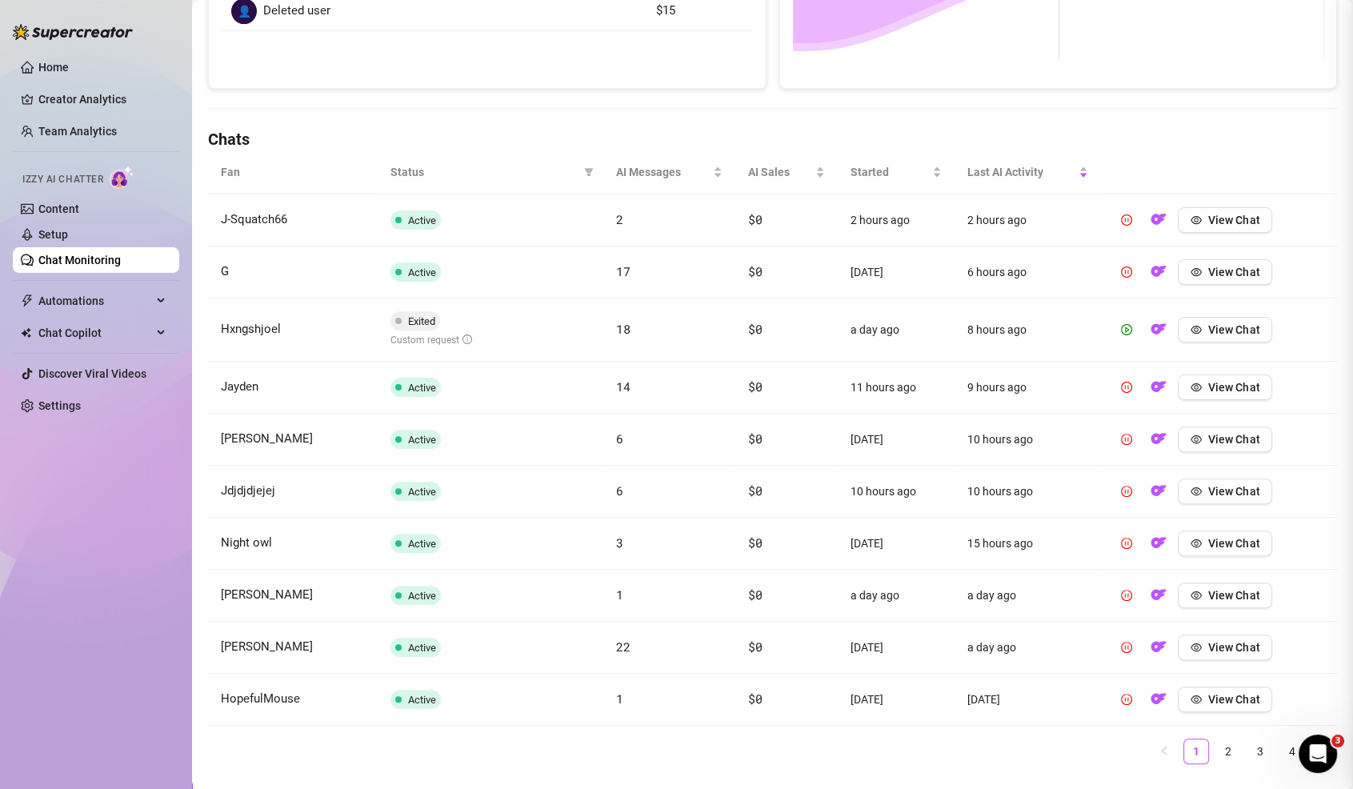
scroll to position [0, 0]
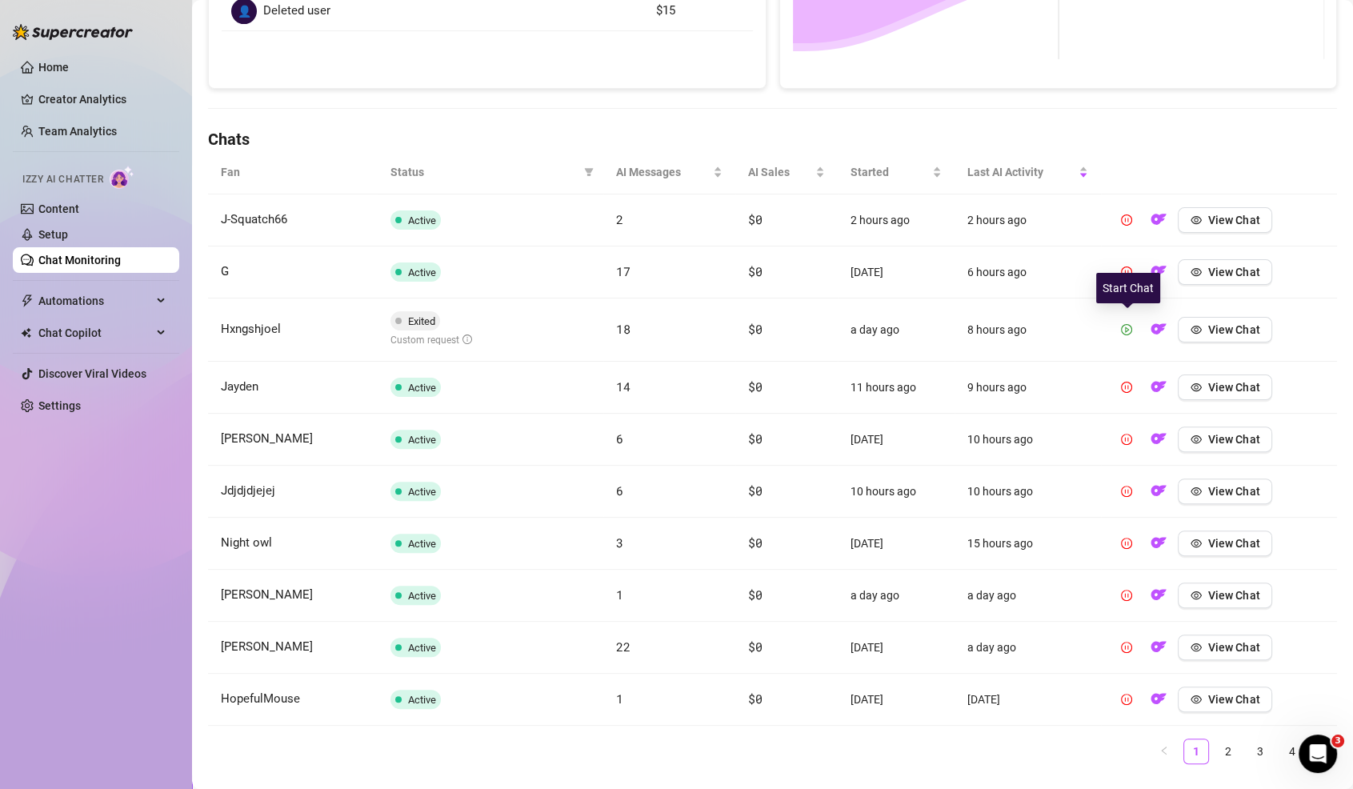
click at [1125, 328] on icon "play-circle" at bounding box center [1126, 329] width 11 height 11
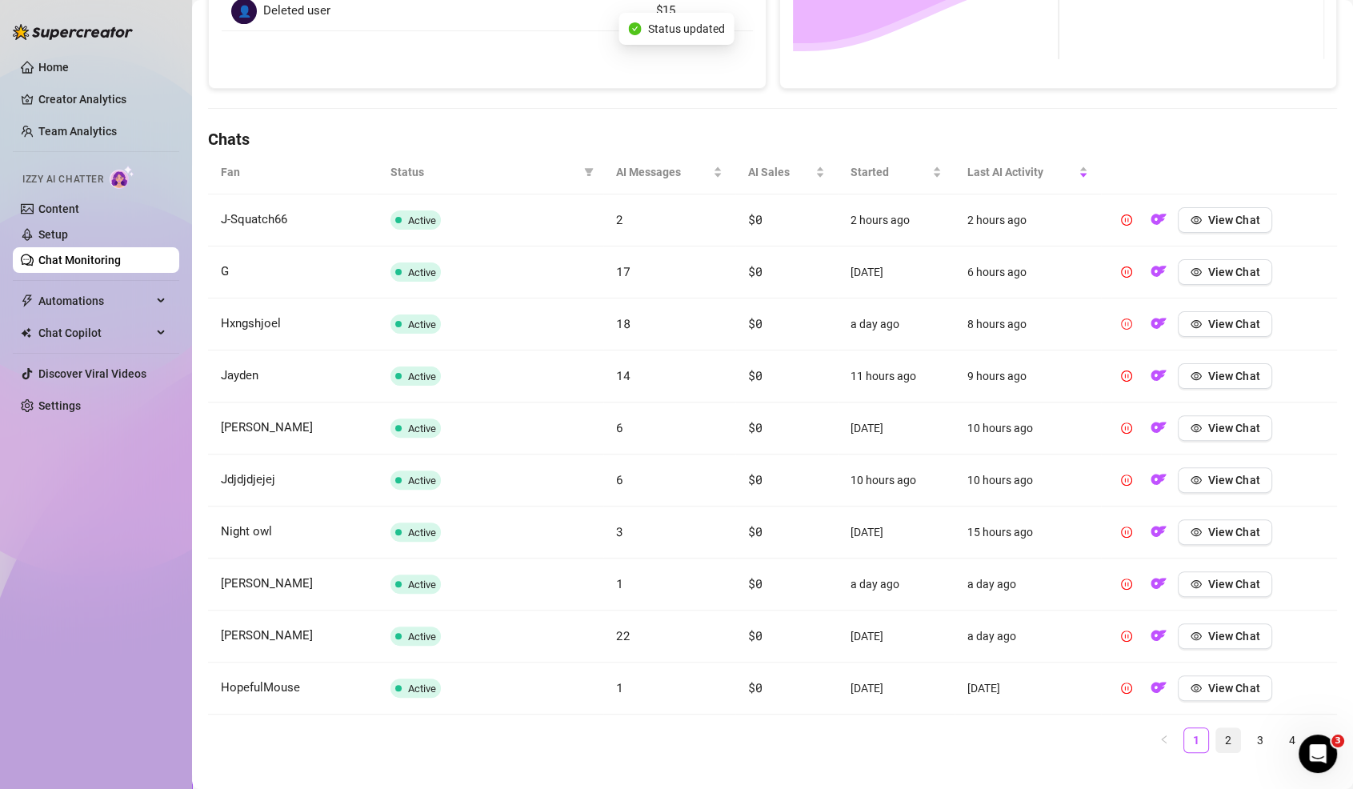
click at [1234, 739] on link "2" at bounding box center [1228, 740] width 24 height 24
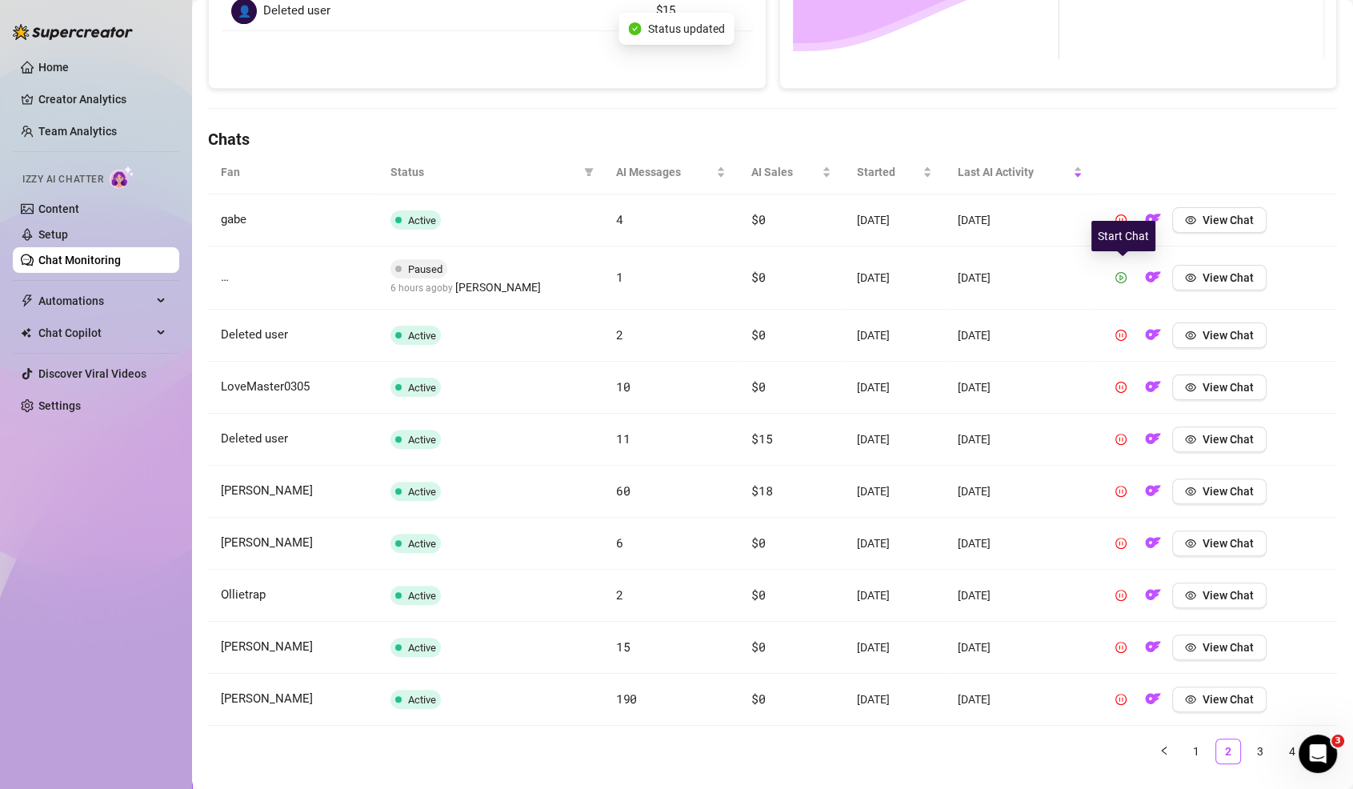
click at [1120, 279] on span "button" at bounding box center [1121, 277] width 11 height 13
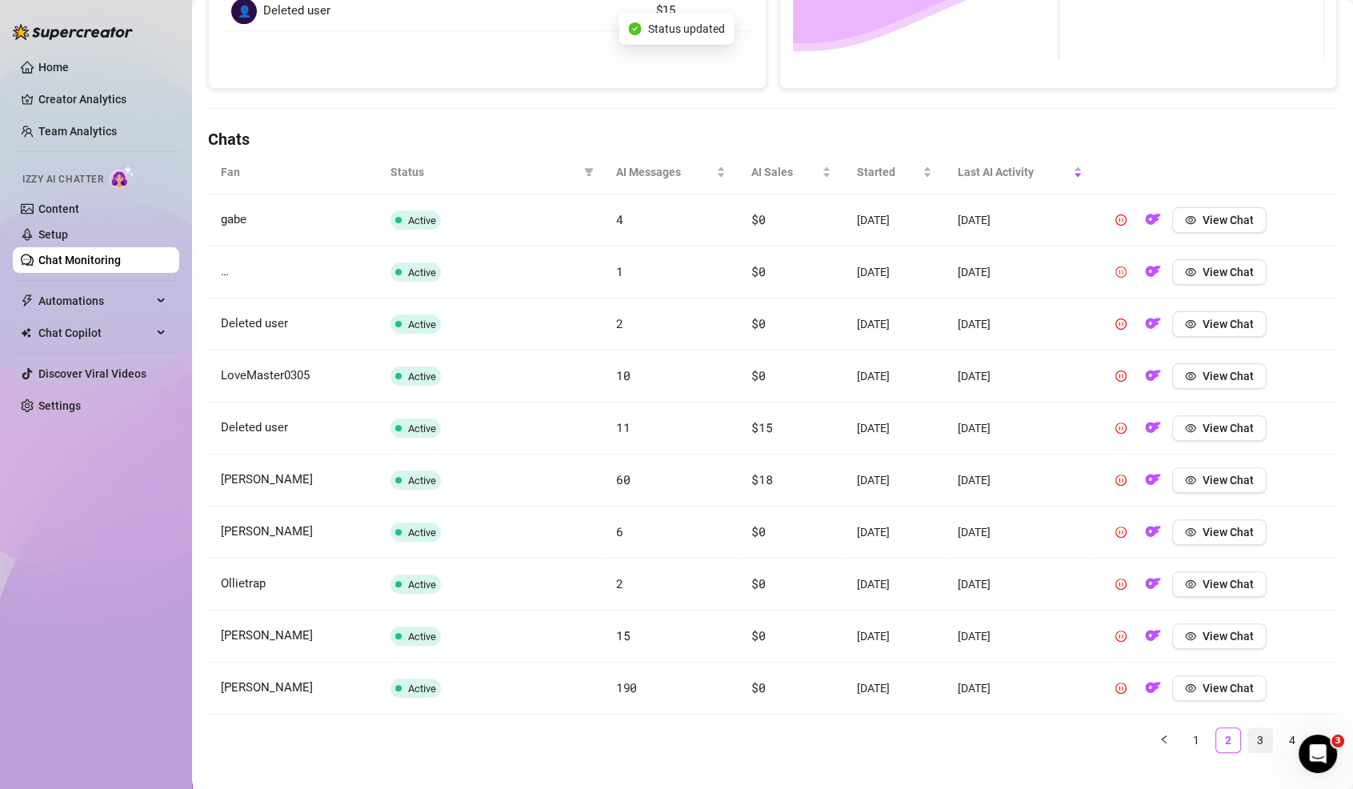
click at [1255, 728] on link "3" at bounding box center [1260, 740] width 24 height 24
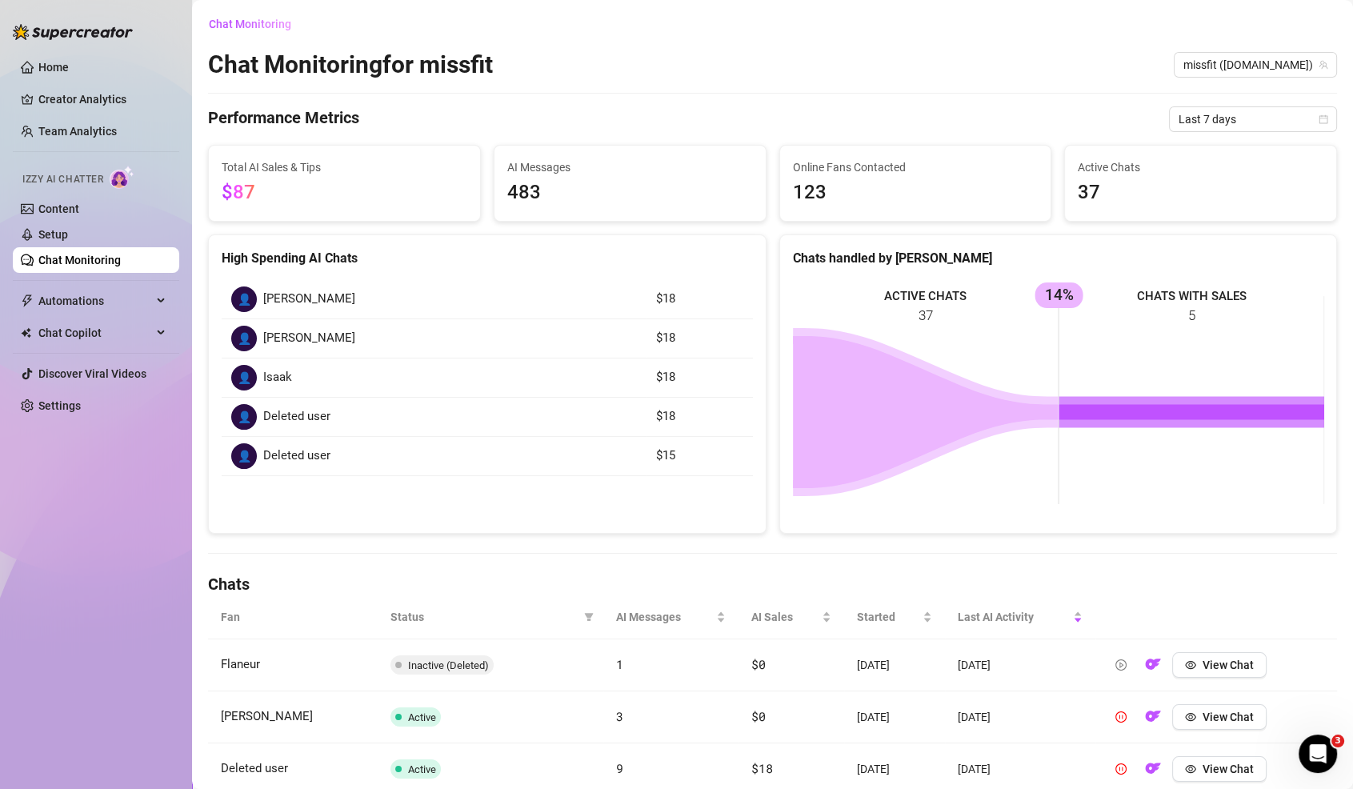
click at [94, 262] on link "Chat Monitoring" at bounding box center [79, 260] width 82 height 13
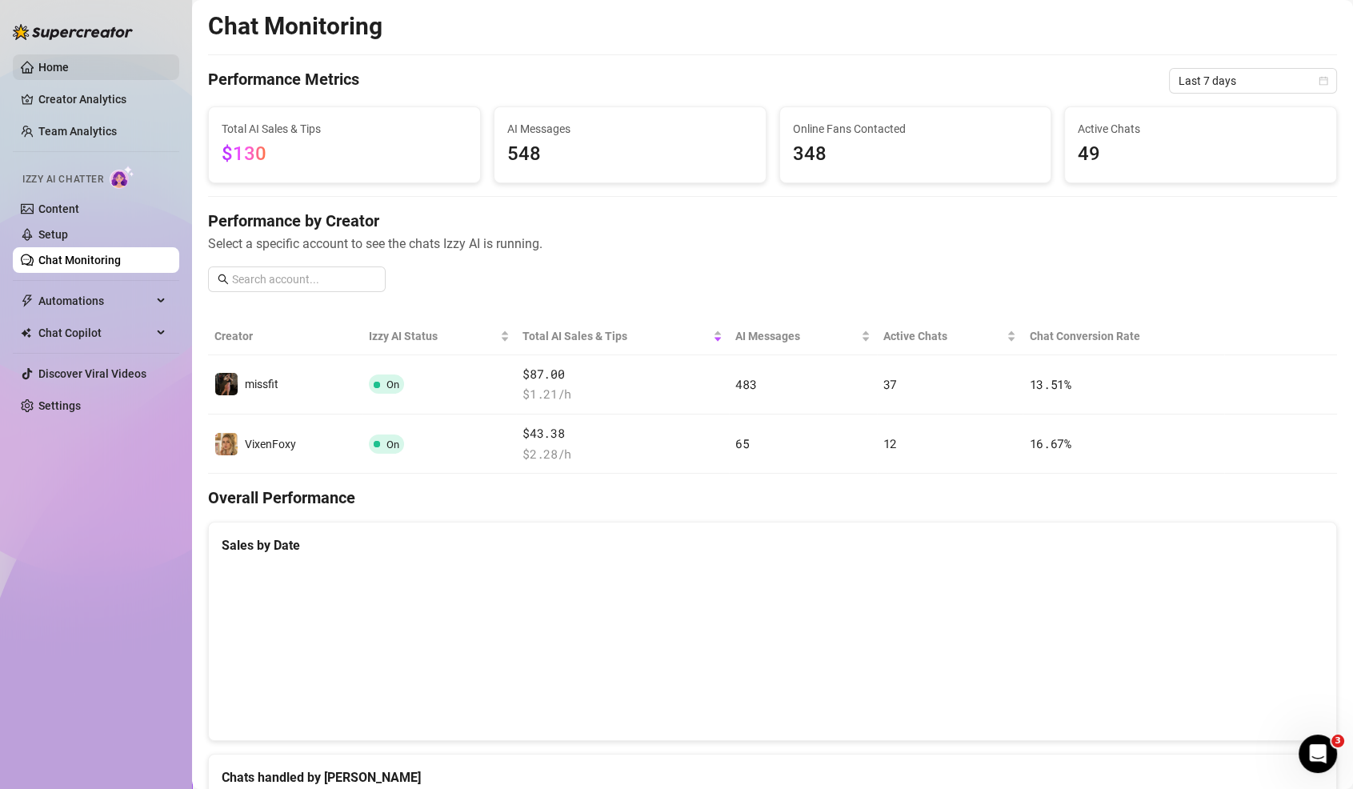
click at [43, 66] on link "Home" at bounding box center [53, 67] width 30 height 13
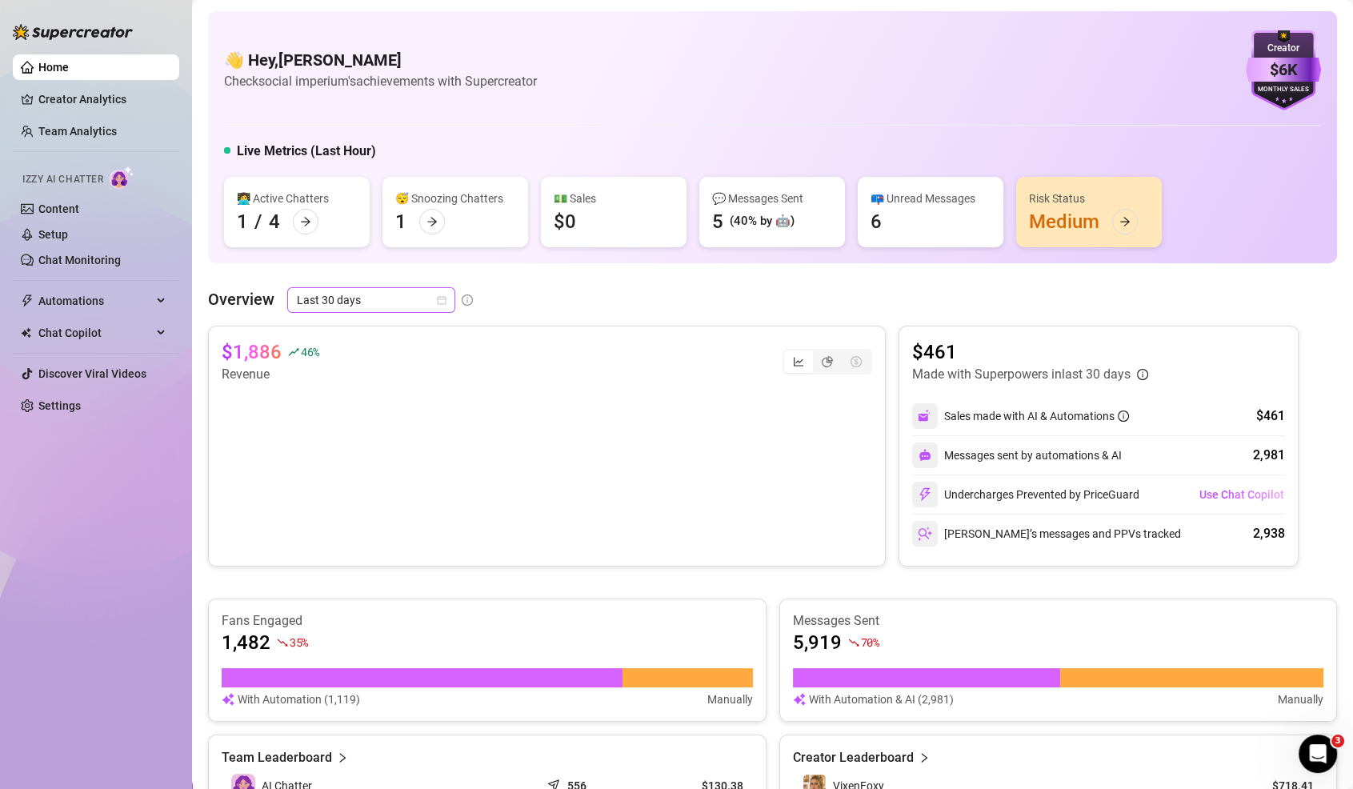
click at [352, 295] on span "Last 30 days" at bounding box center [371, 300] width 149 height 24
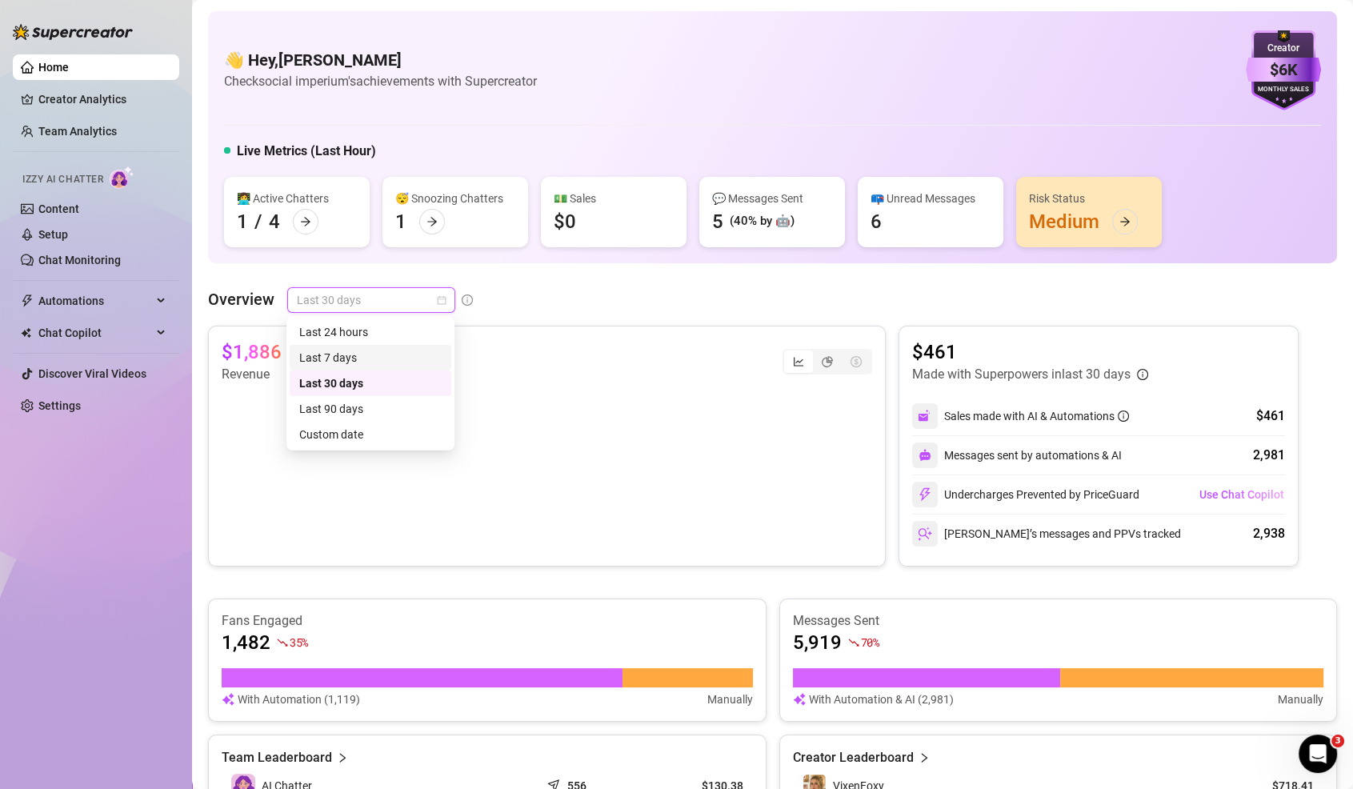
click at [367, 352] on div "Last 7 days" at bounding box center [370, 358] width 142 height 18
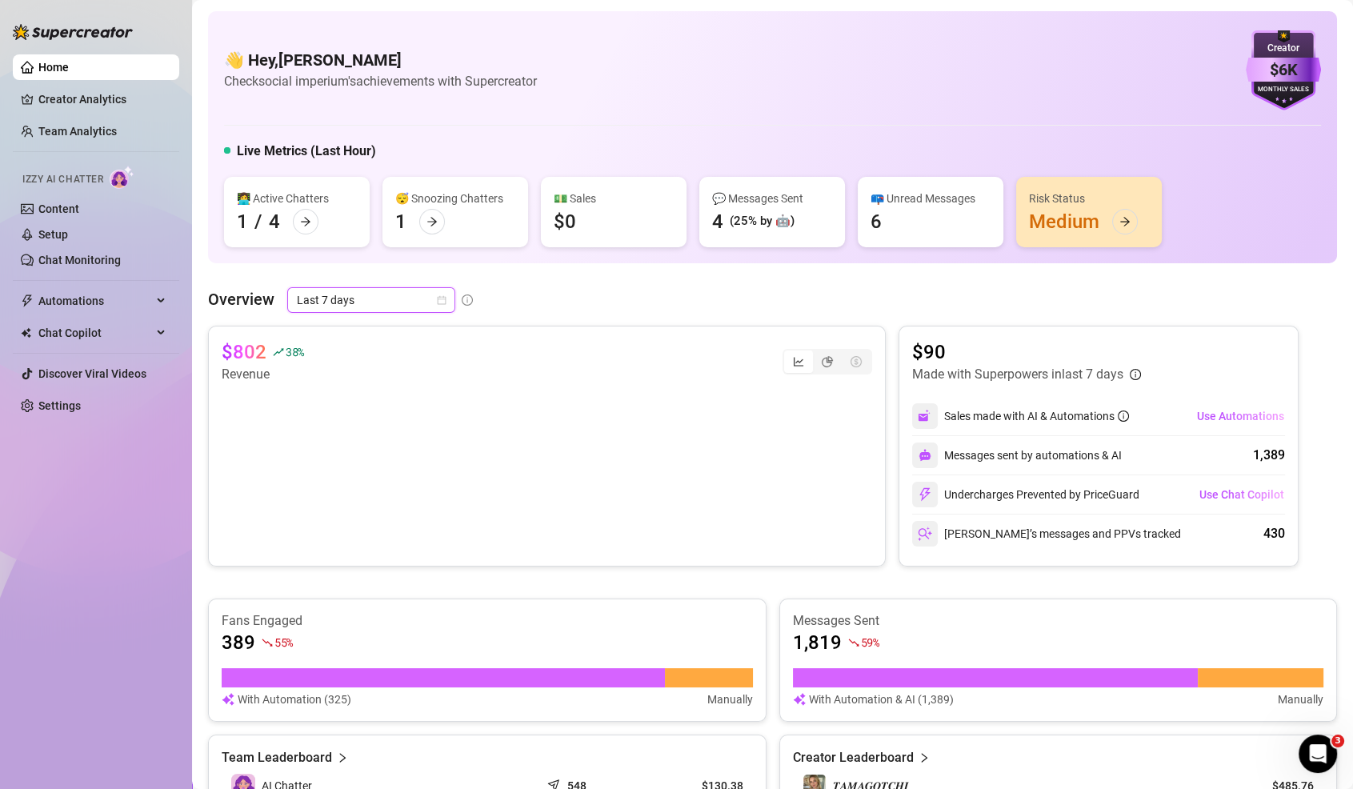
click at [424, 288] on span "Last 7 days" at bounding box center [371, 300] width 149 height 24
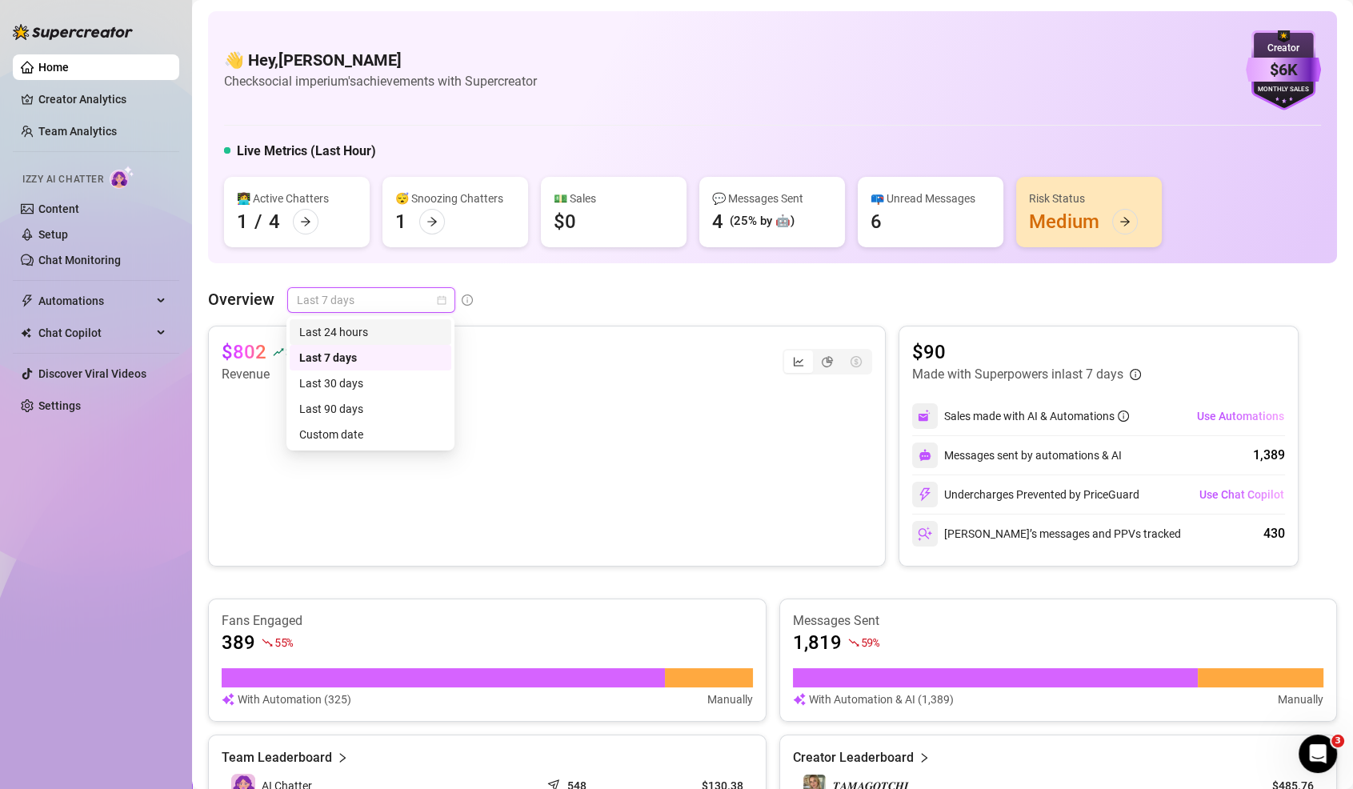
click at [447, 292] on div "Last 7 days" at bounding box center [371, 300] width 168 height 26
click at [399, 441] on div "Custom date" at bounding box center [370, 435] width 142 height 18
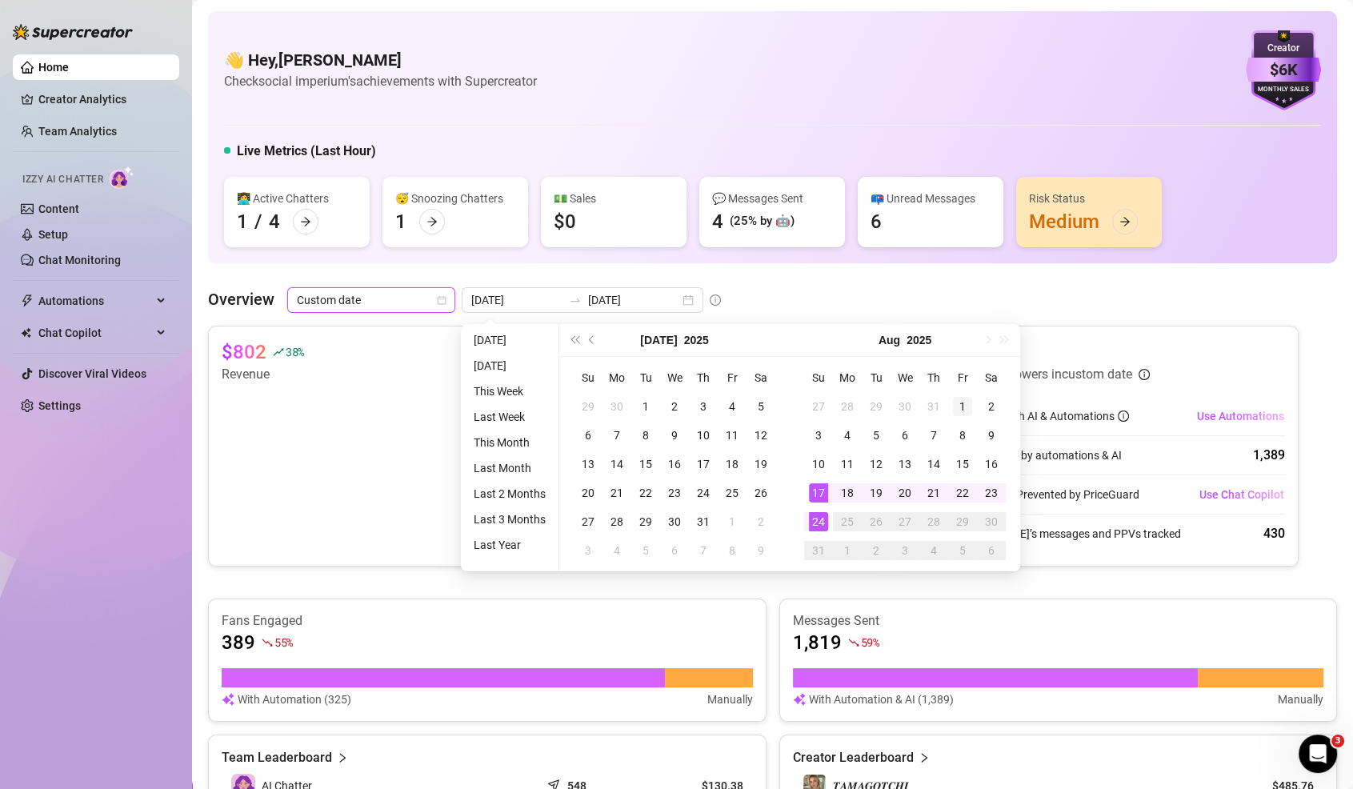
type input "2025-08-01"
click at [962, 406] on div "1" at bounding box center [962, 406] width 19 height 19
type input "2025-08-24"
click at [822, 523] on div "24" at bounding box center [818, 521] width 19 height 19
type input "2025-08-17"
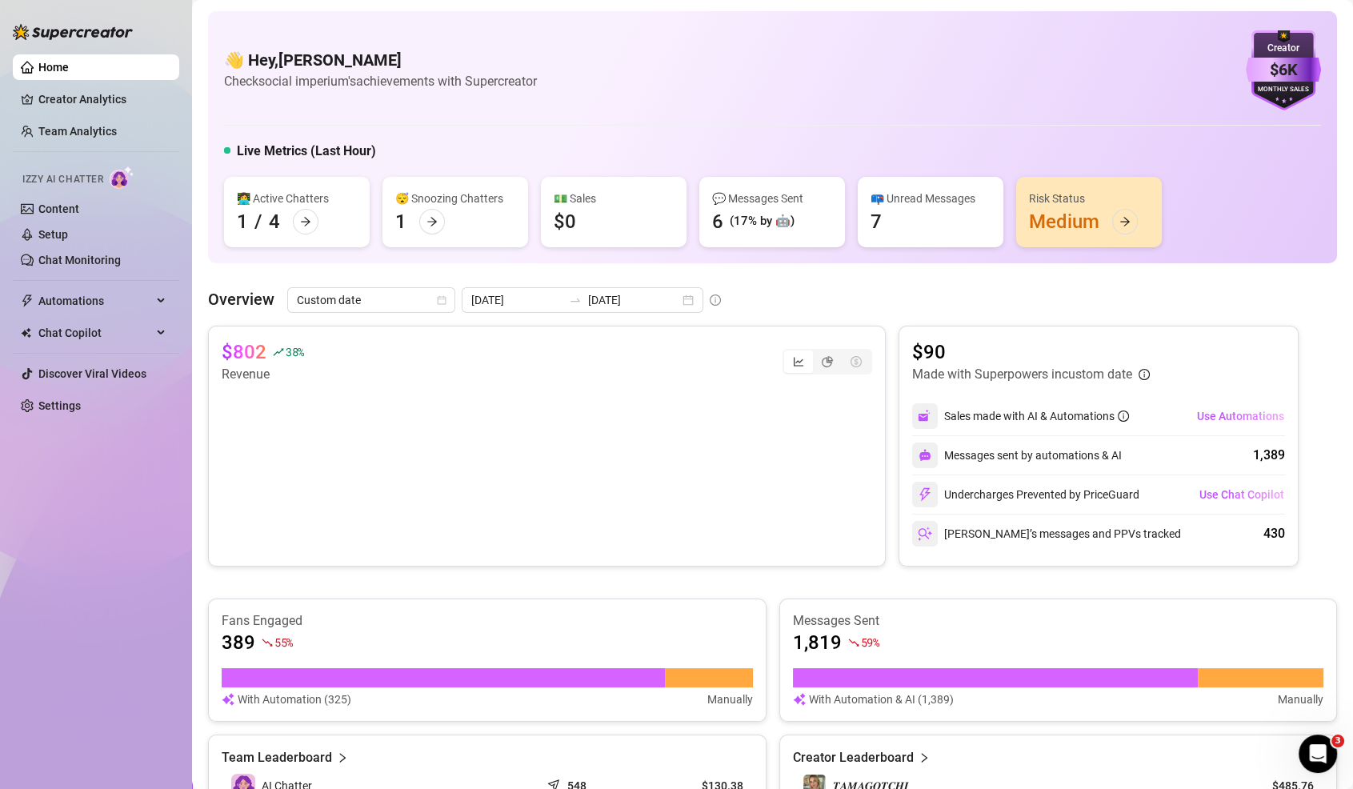
click at [587, 448] on canvas at bounding box center [547, 464] width 651 height 160
click at [588, 303] on input "2025-08-24" at bounding box center [633, 300] width 91 height 18
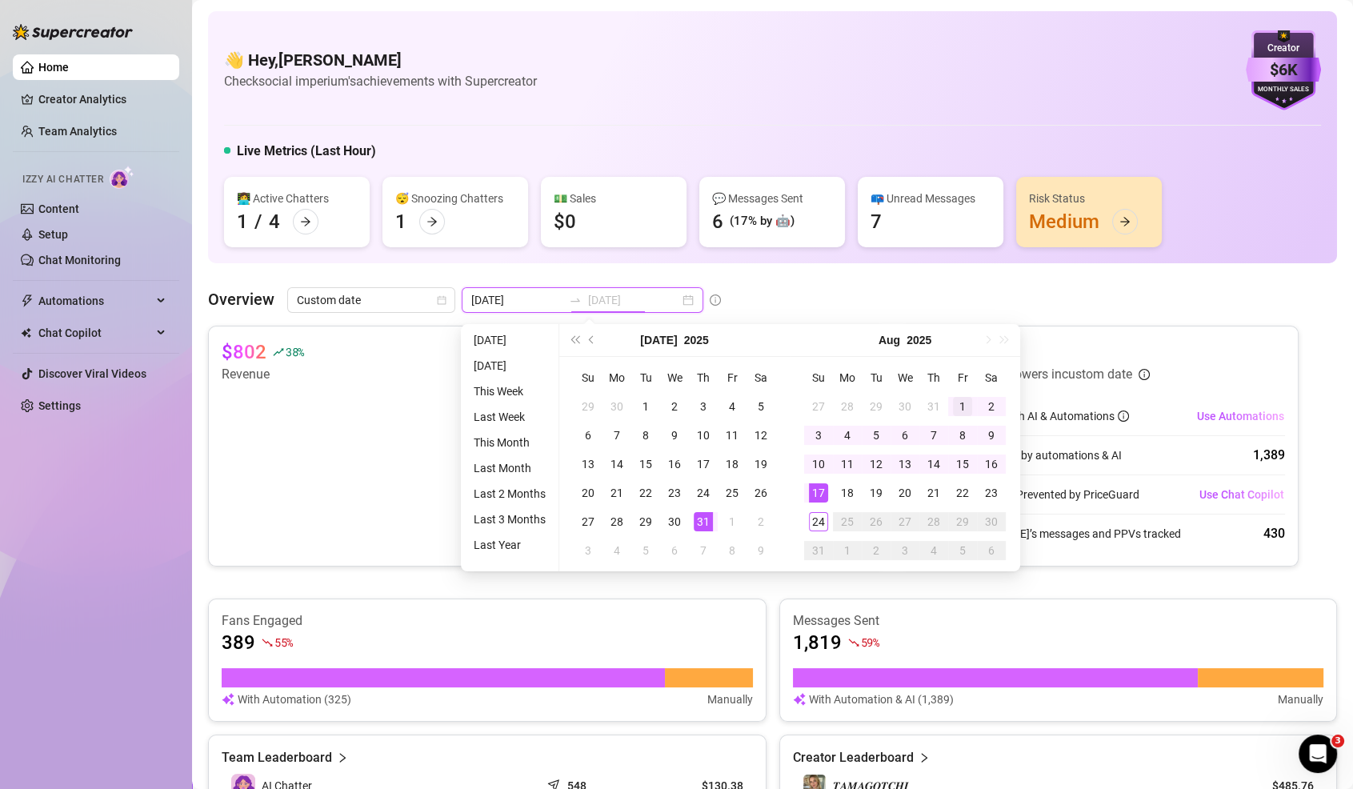
type input "2025-08-01"
click at [957, 410] on div "1" at bounding box center [962, 406] width 19 height 19
click at [815, 519] on div "24" at bounding box center [818, 521] width 19 height 19
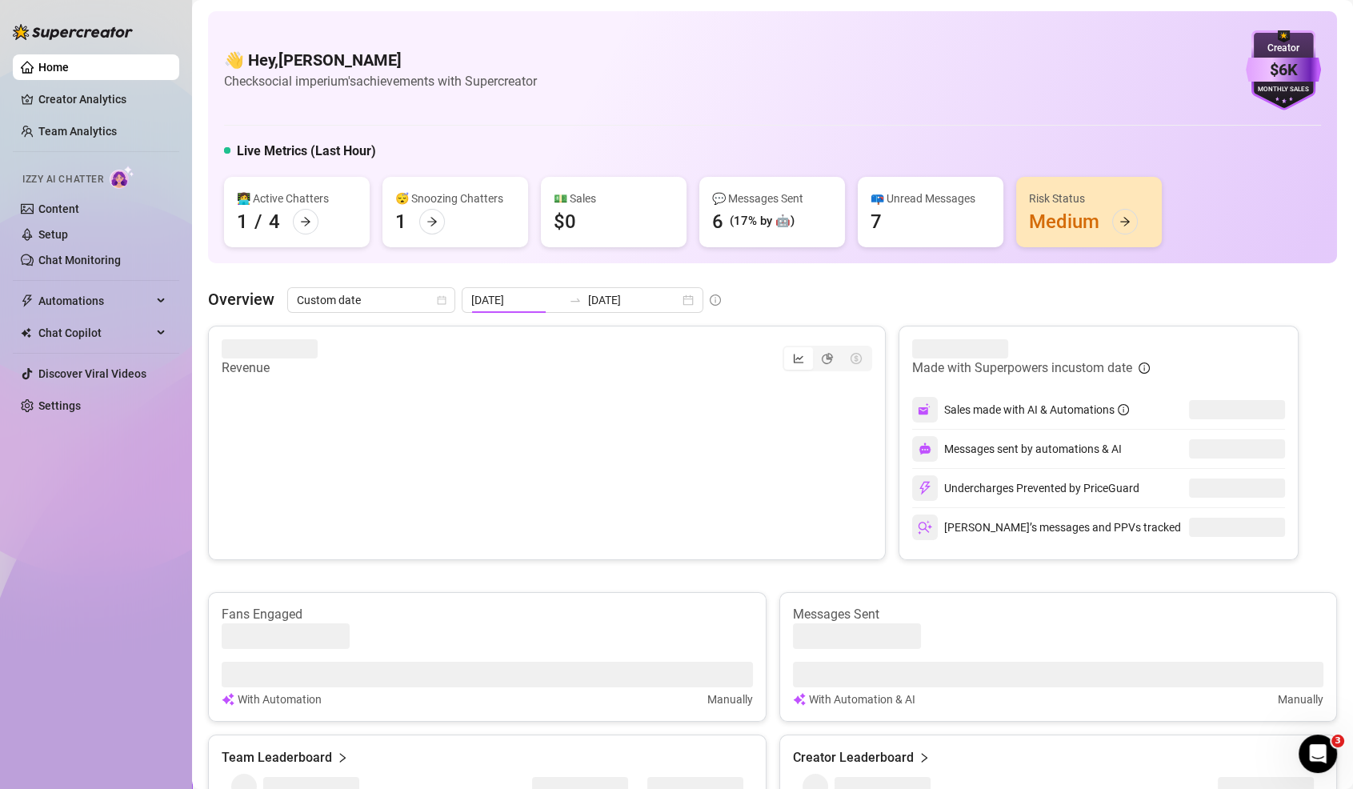
type input "2025-08-01"
type input "2025-08-24"
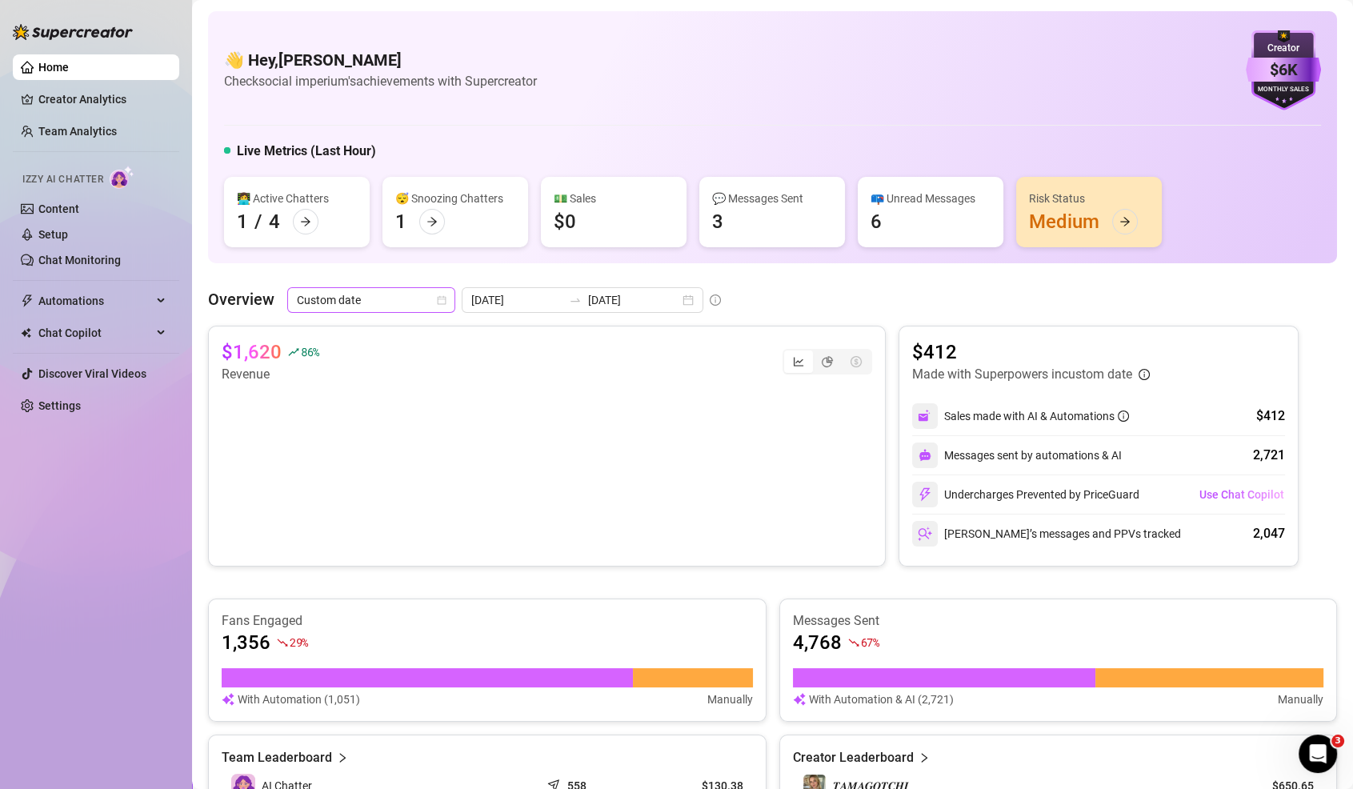
click at [411, 310] on span "Custom date" at bounding box center [371, 300] width 149 height 24
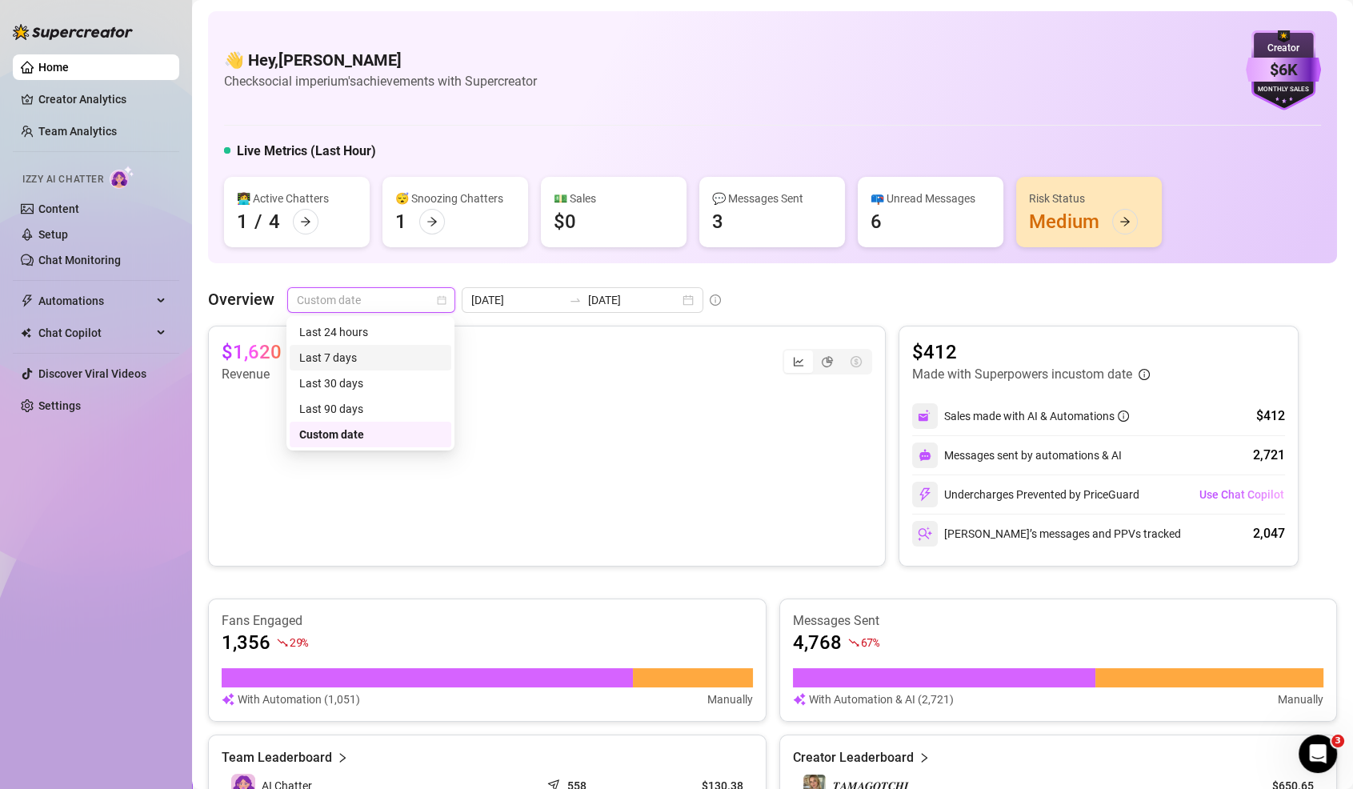
click at [370, 363] on div "Last 7 days" at bounding box center [370, 358] width 142 height 18
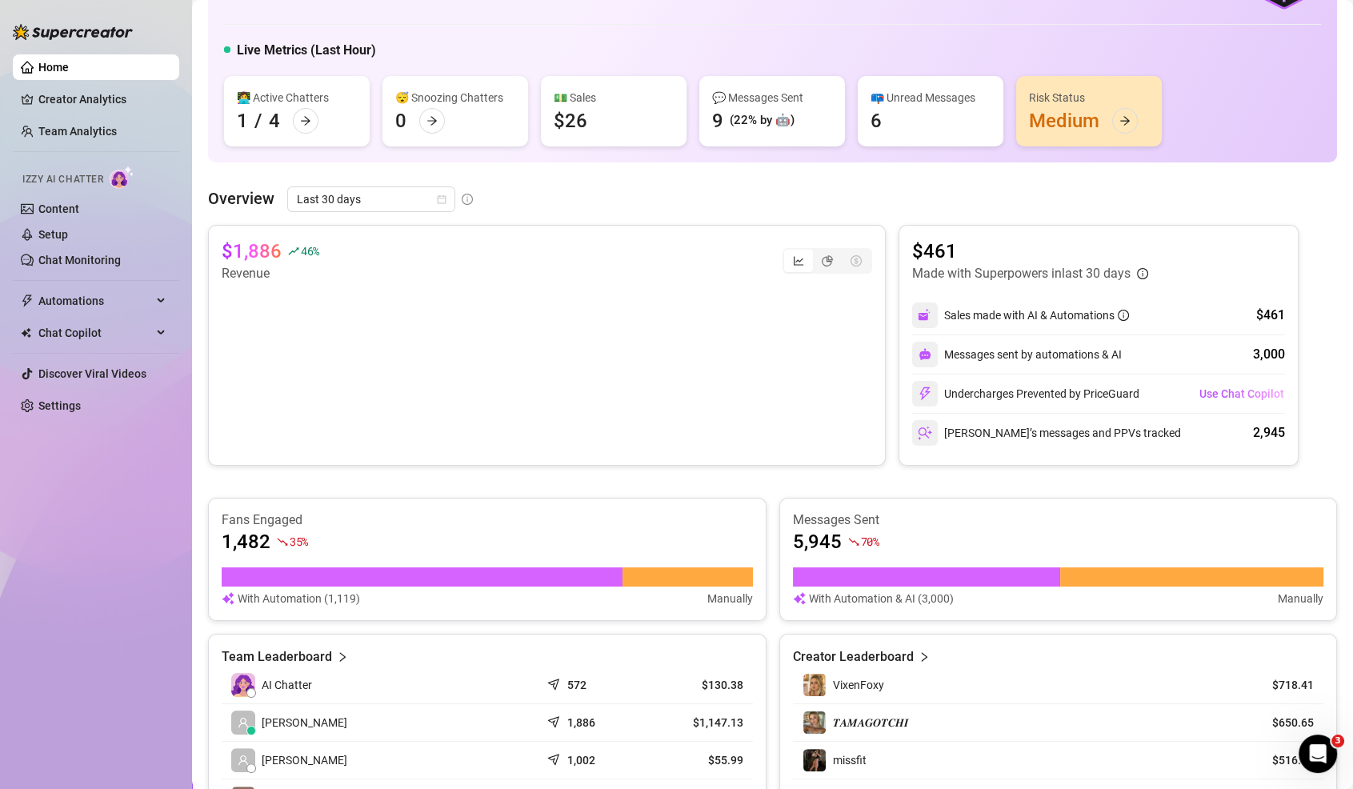
scroll to position [25, 0]
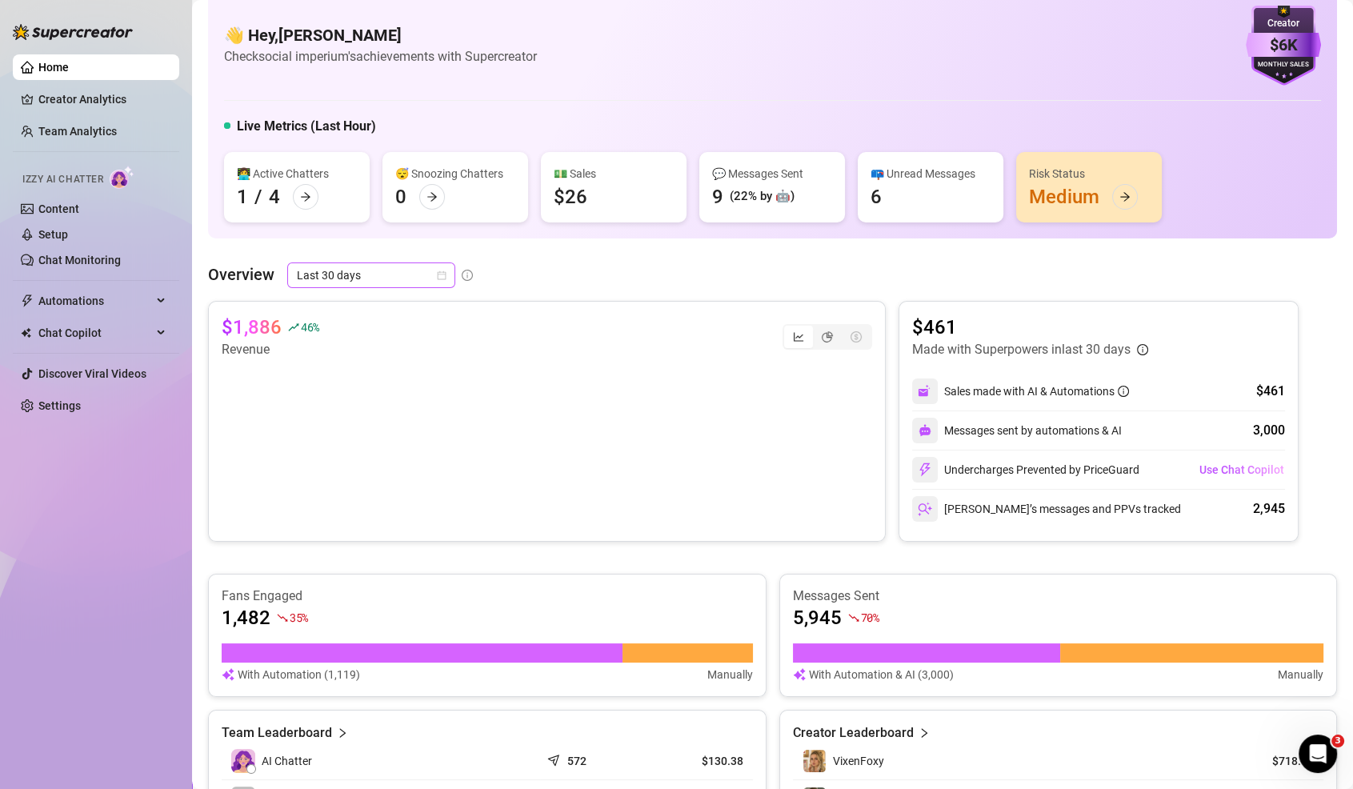
click at [400, 274] on span "Last 30 days" at bounding box center [371, 275] width 149 height 24
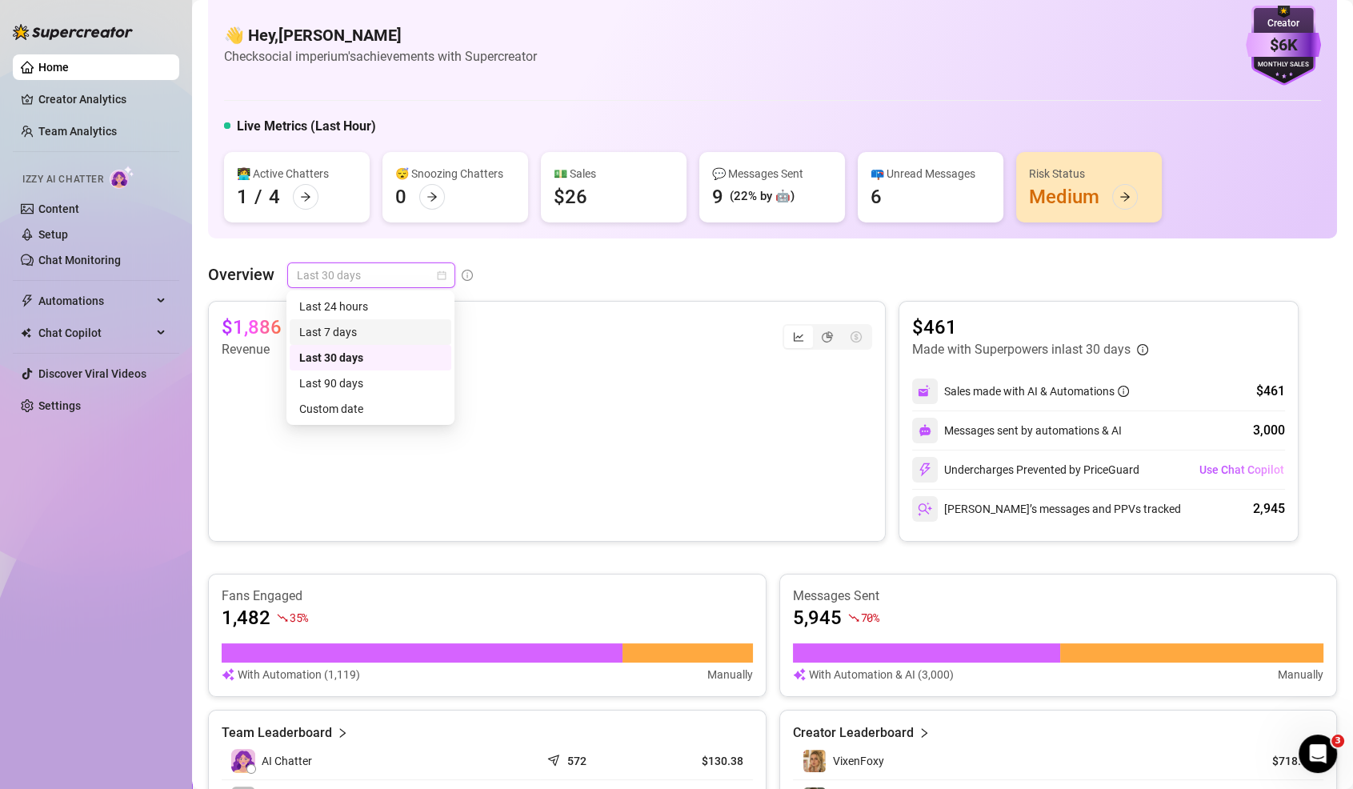
click at [398, 325] on div "Last 7 days" at bounding box center [370, 332] width 142 height 18
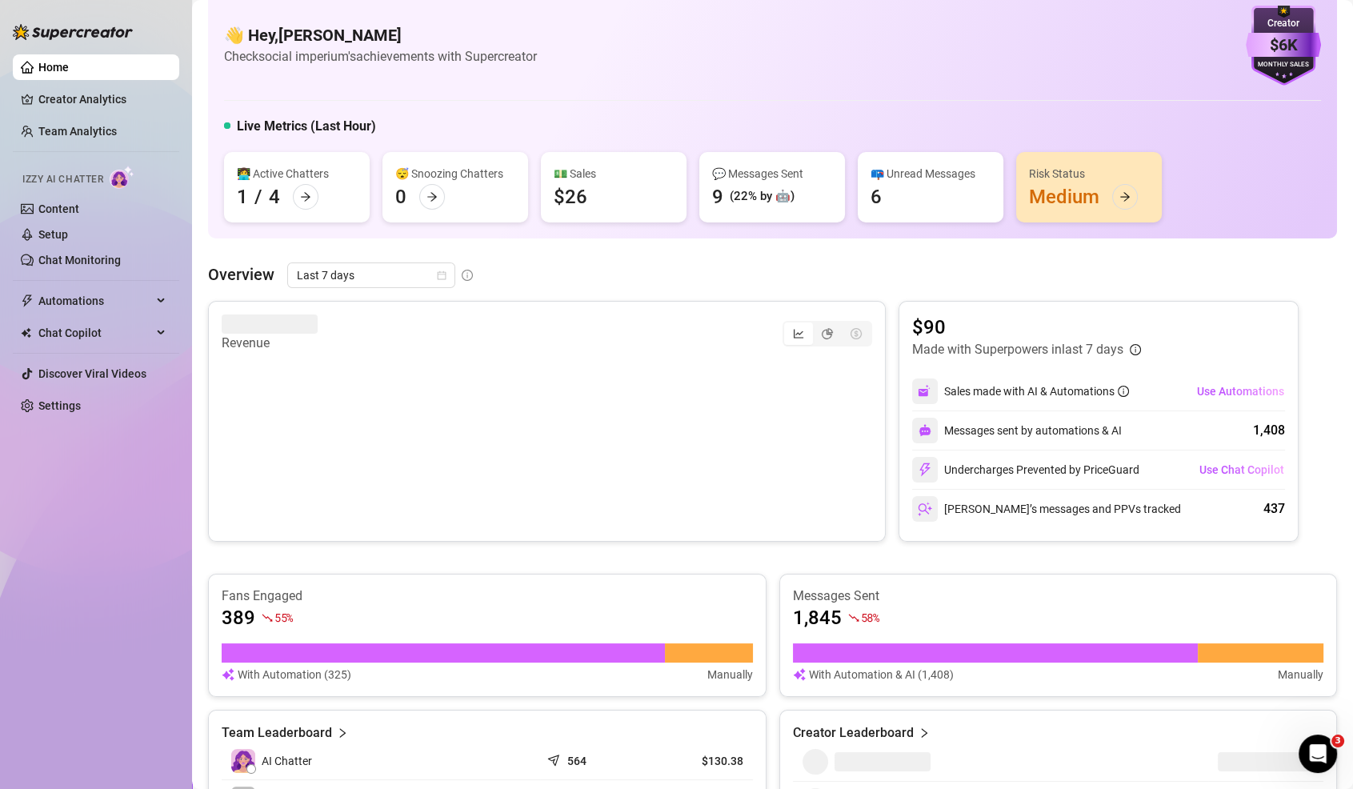
click at [172, 176] on div "Izzy AI Chatter" at bounding box center [95, 177] width 170 height 36
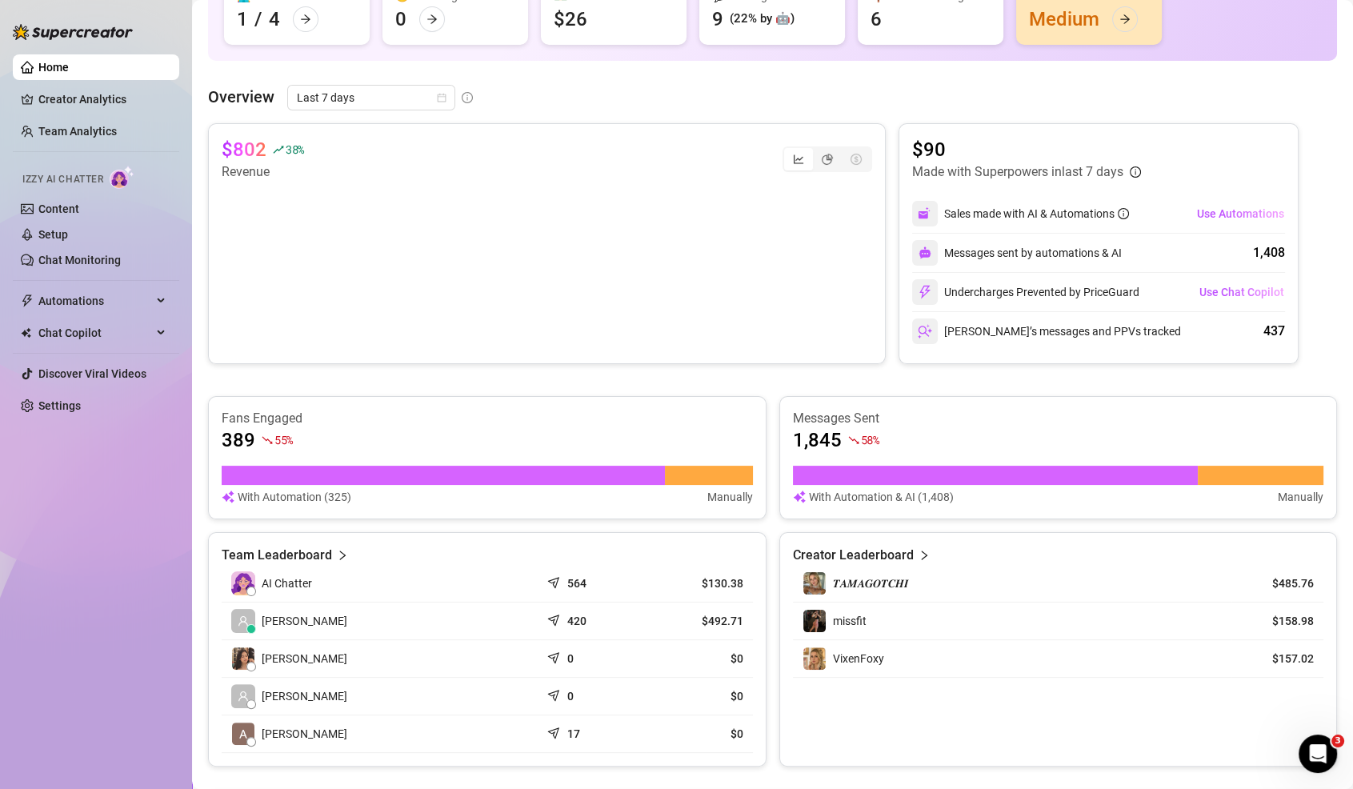
scroll to position [0, 0]
